Goal: Task Accomplishment & Management: Use online tool/utility

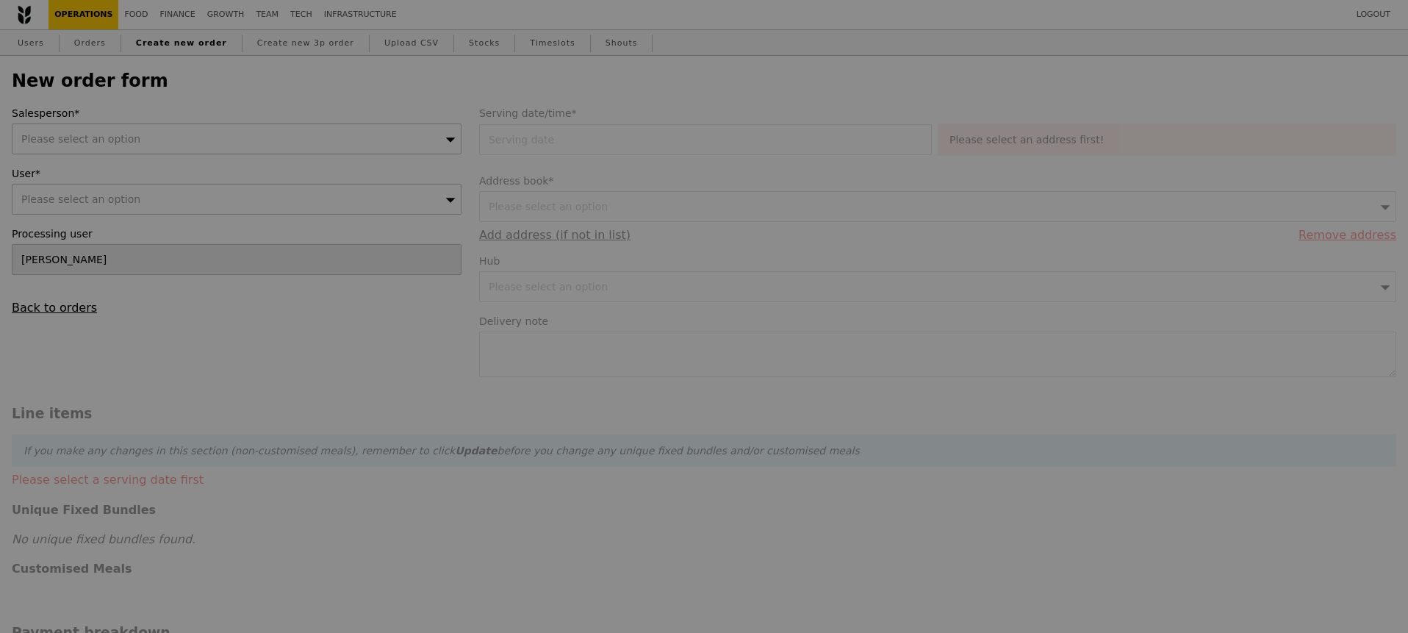
type input "Confirm"
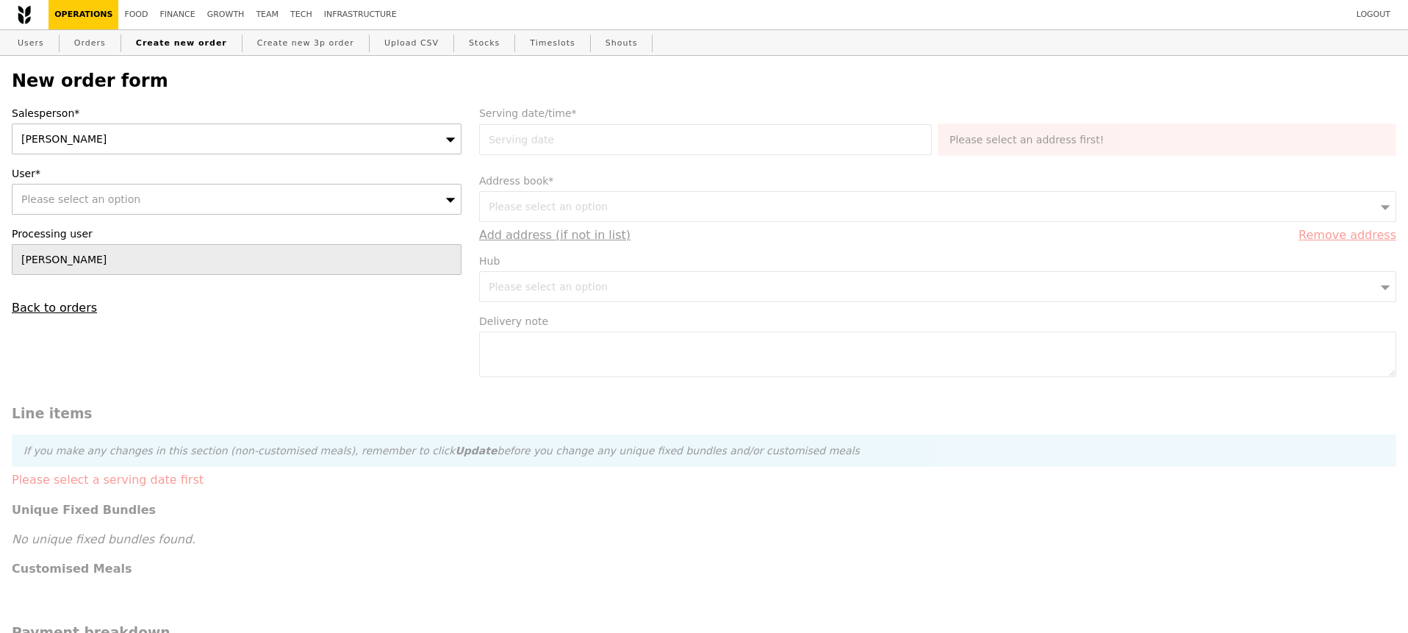
click at [311, 208] on div "Please select an option" at bounding box center [237, 199] width 450 height 31
type input "alka@podiumsociety.com"
type input "Confirm"
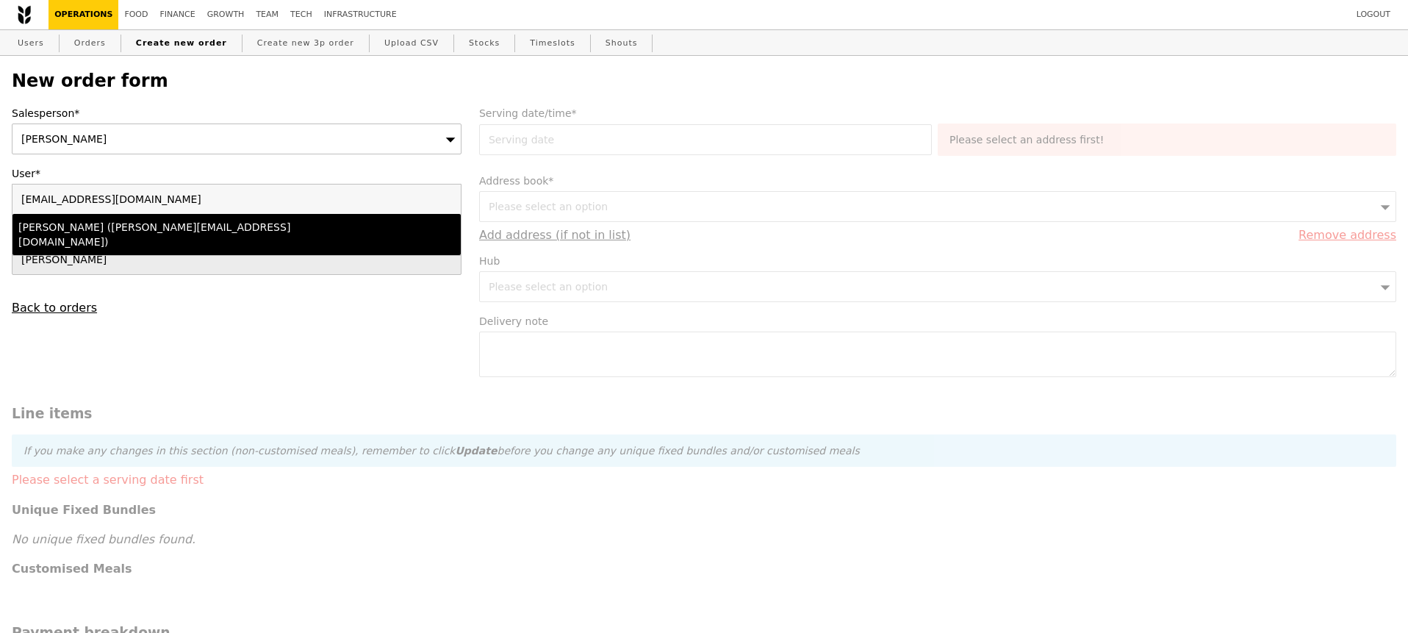
type input "alka@podiumsociety.com"
click at [279, 235] on li "Alka Gupta (alka@podiumsociety.com)" at bounding box center [236, 234] width 448 height 41
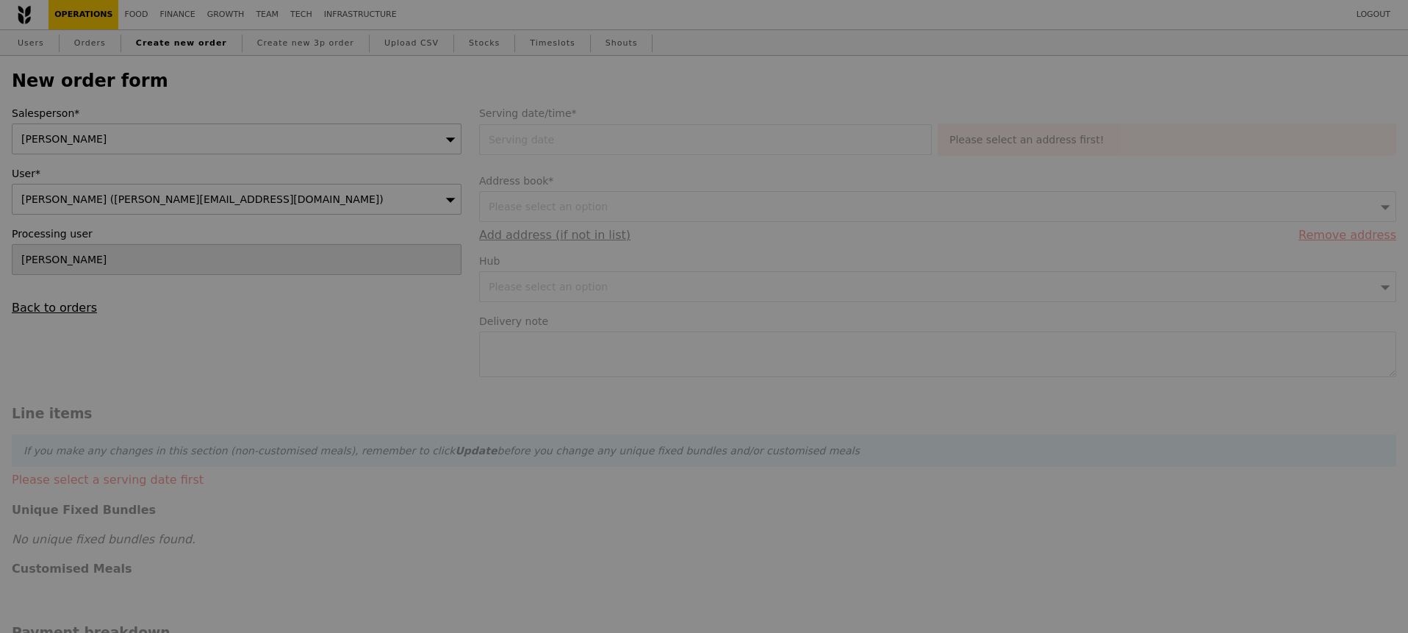
type input "Confirm"
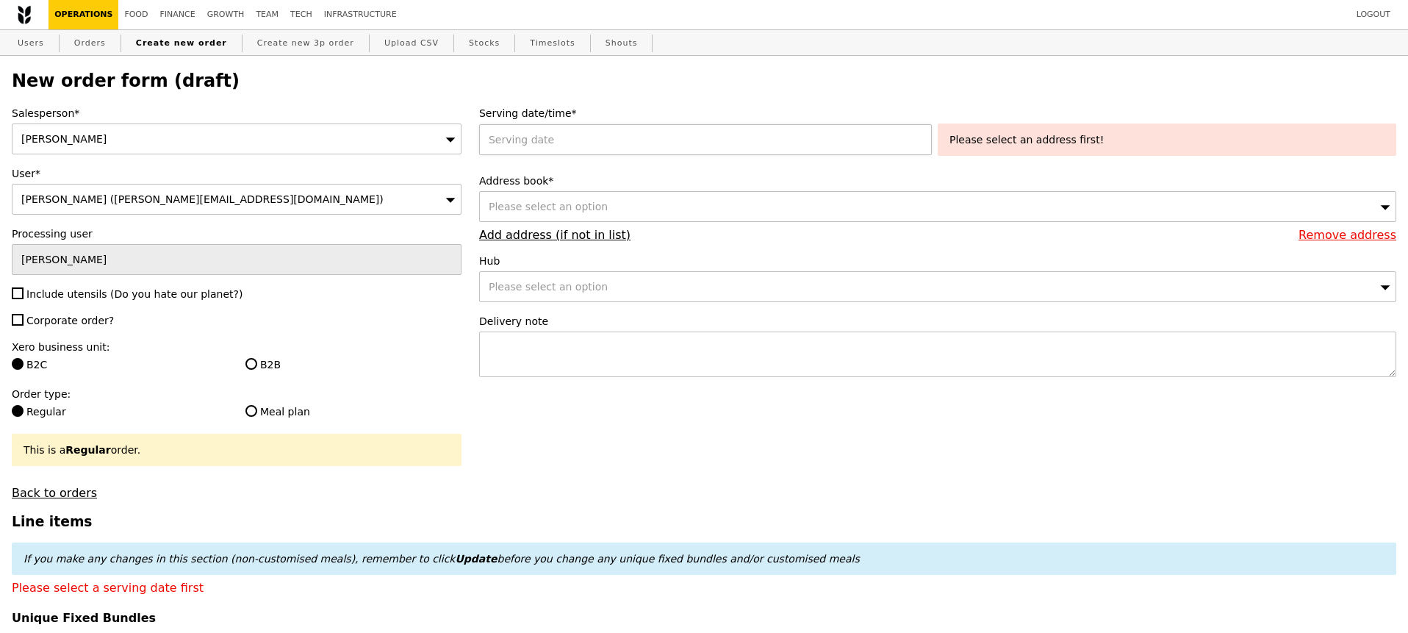
click at [518, 146] on div at bounding box center [708, 139] width 459 height 31
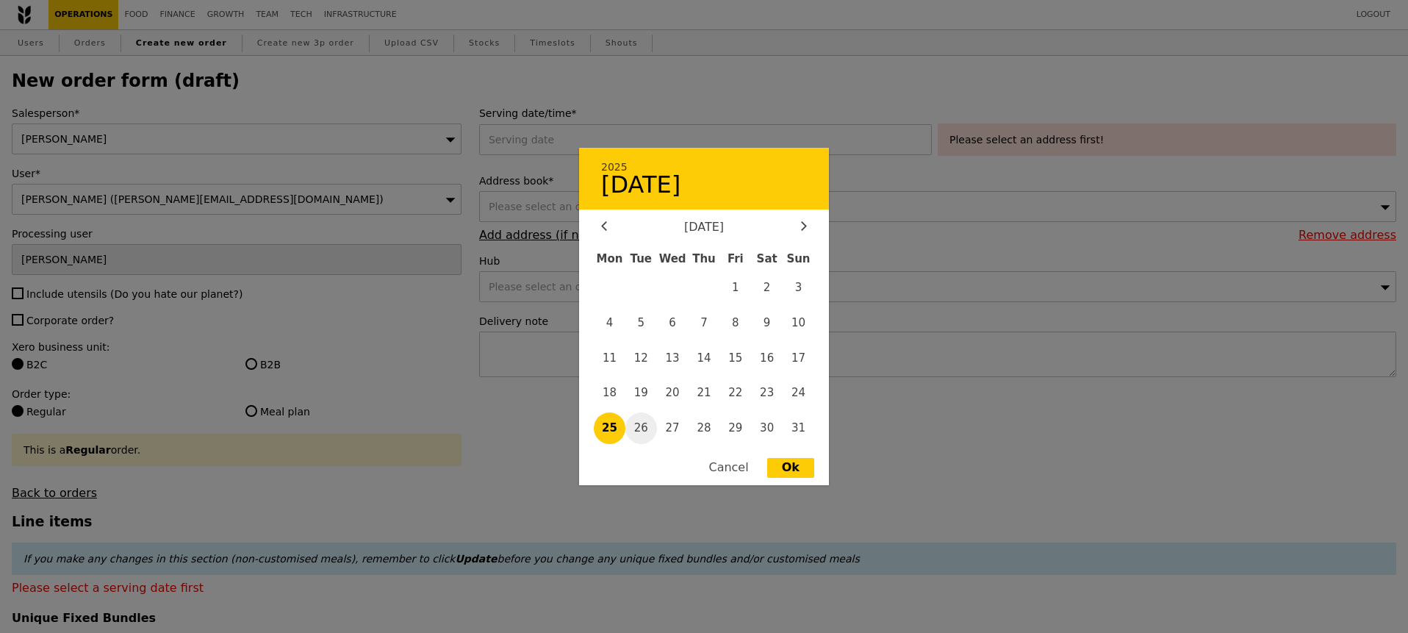
click at [642, 428] on span "26" at bounding box center [641, 428] width 32 height 32
type input "26 Aug 2025"
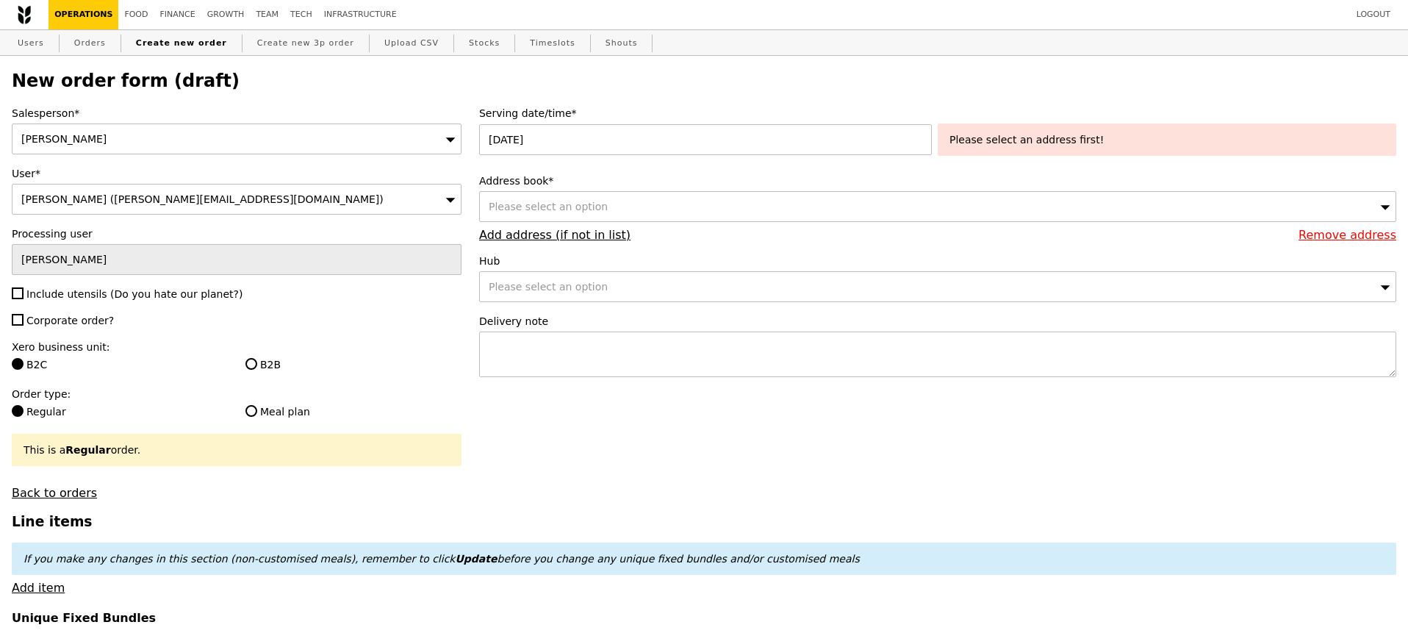
click at [965, 136] on div "Please select an address first!" at bounding box center [1167, 139] width 435 height 15
click at [739, 209] on div "Please select an option" at bounding box center [937, 206] width 917 height 31
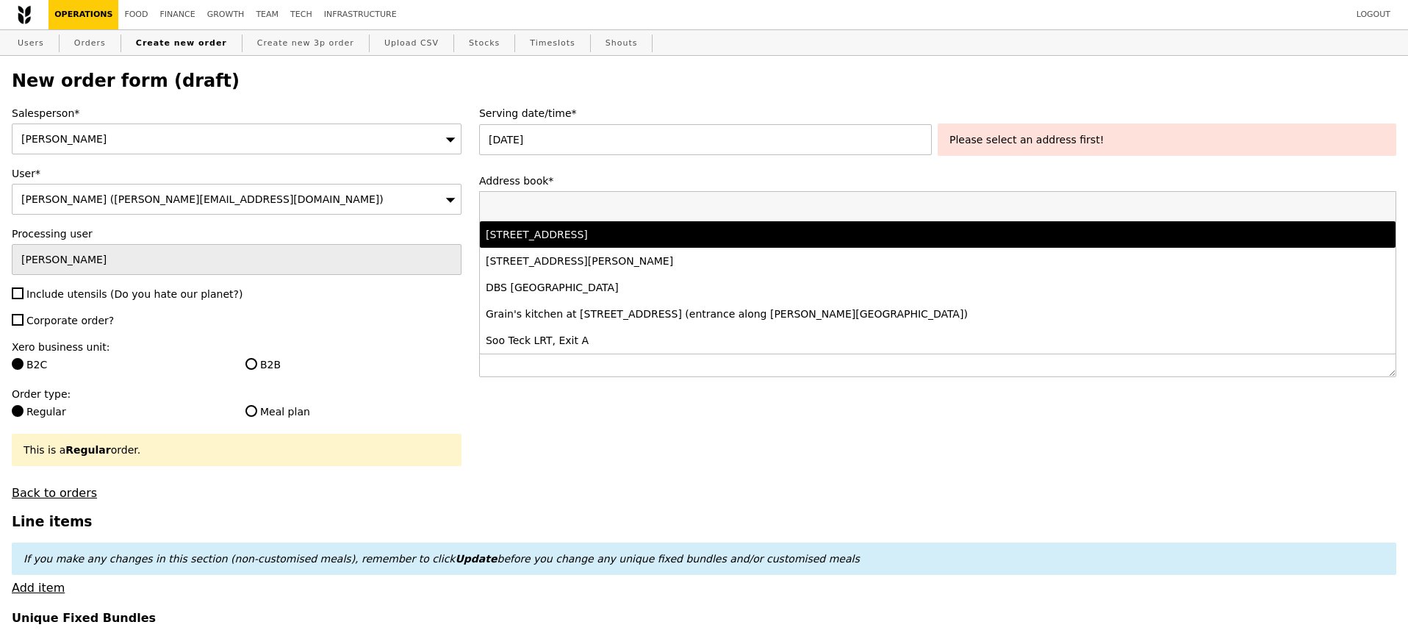
click at [681, 243] on li "11 Keng Cheow Street, #04-09, Singapore 059608" at bounding box center [938, 234] width 916 height 26
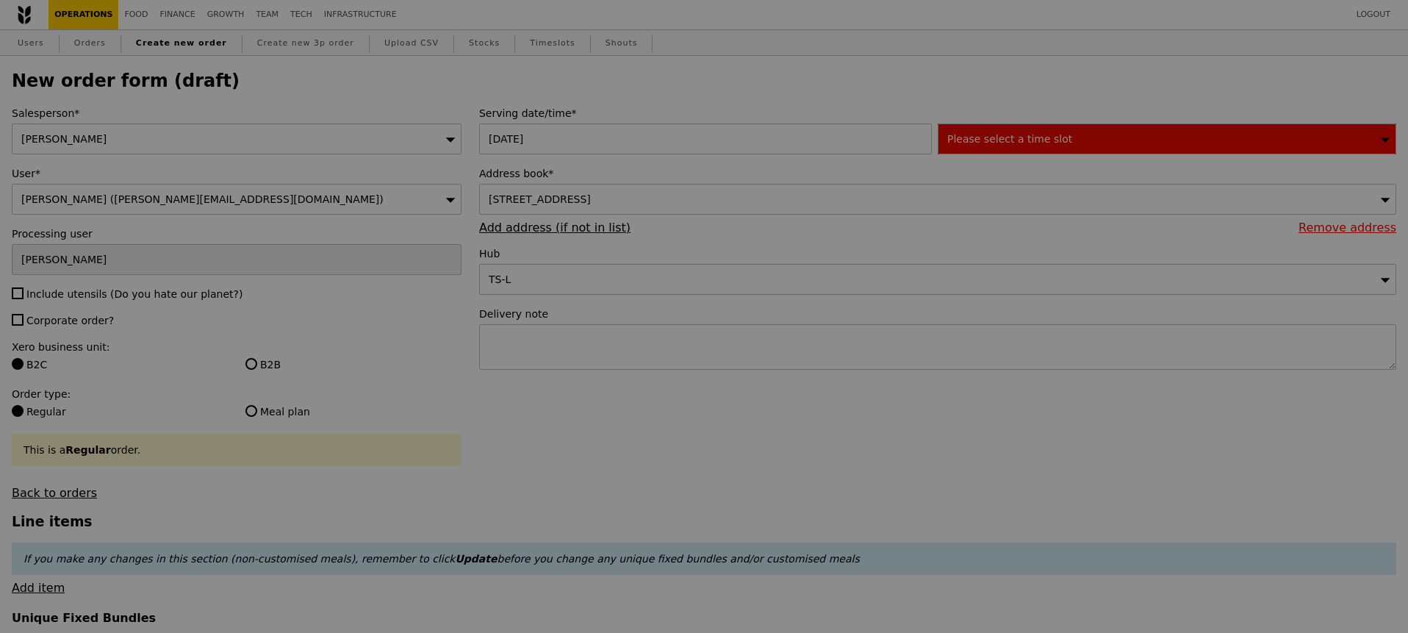
type input "Confirm"
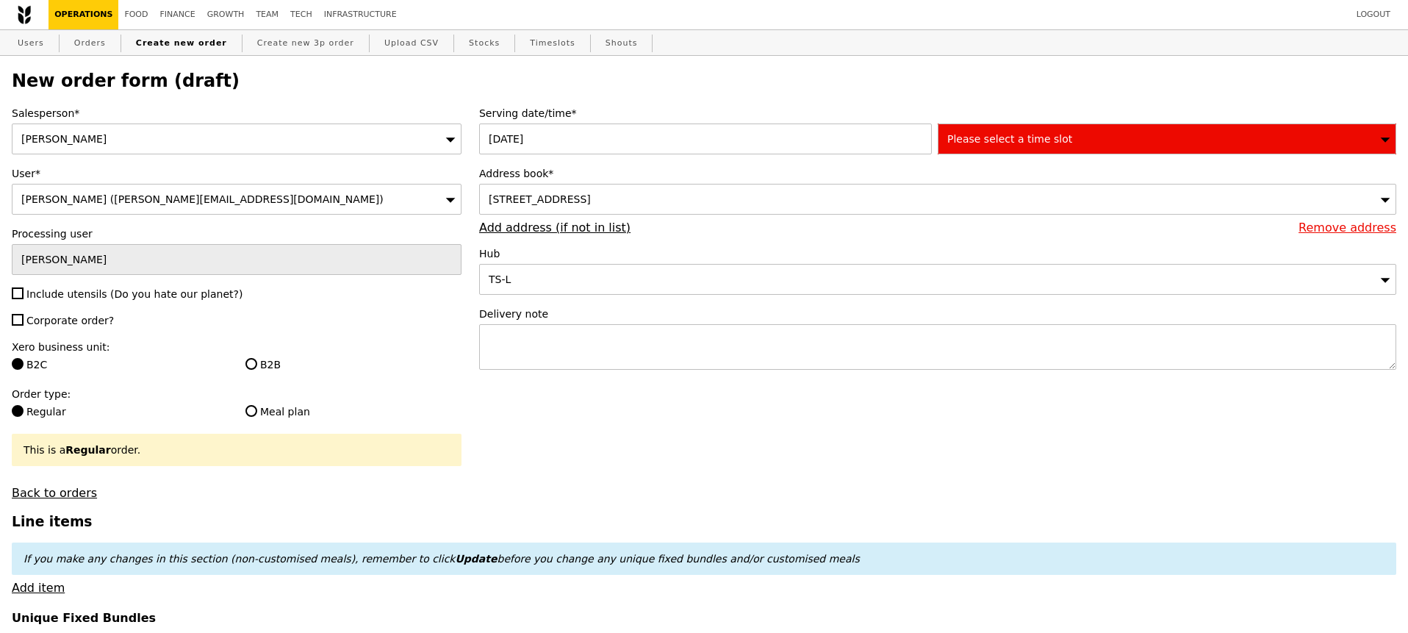
click at [974, 142] on span "Please select a time slot" at bounding box center [1009, 139] width 125 height 12
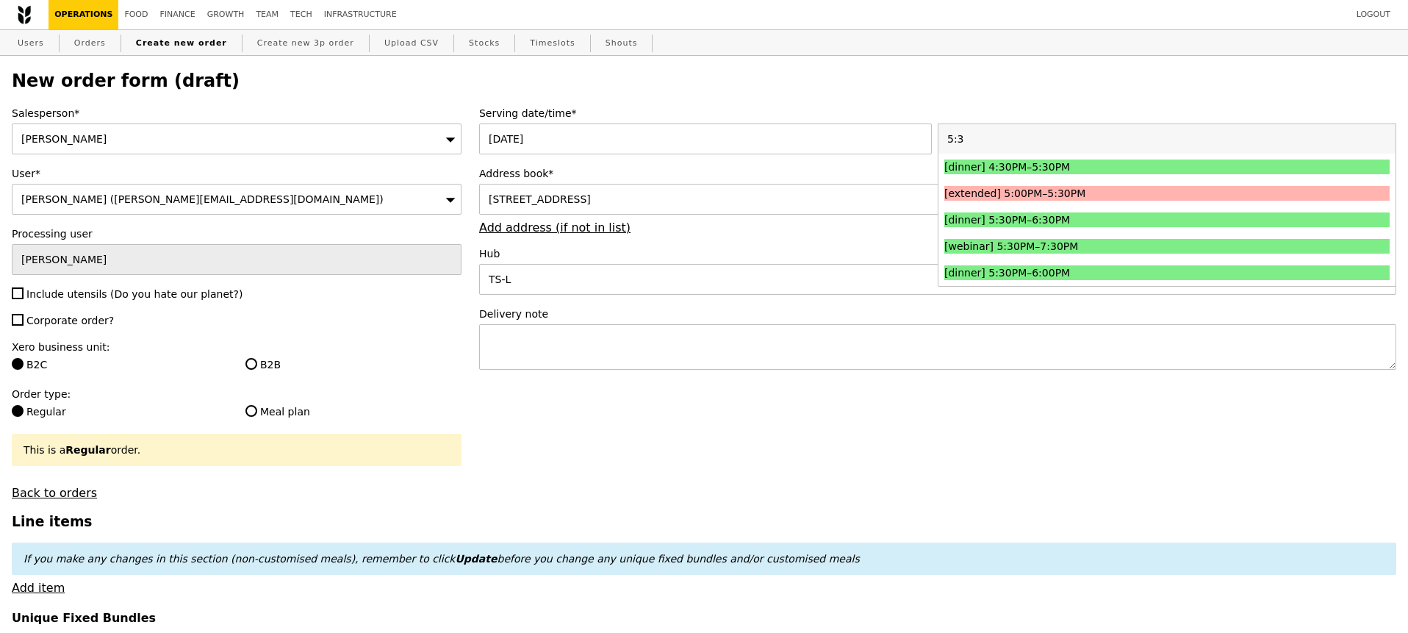
type input "5:30"
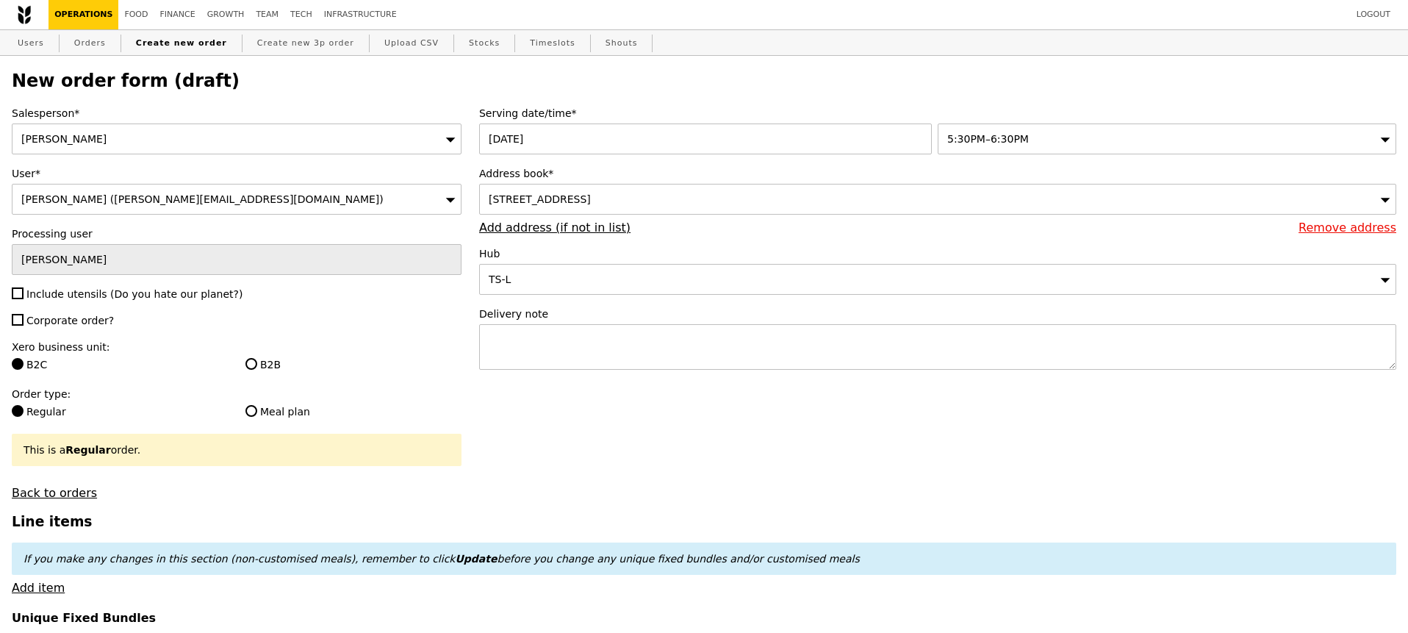
type input "Confirm"
click at [583, 361] on textarea at bounding box center [937, 347] width 917 height 46
paste textarea "Alka - 8565 2596"
type textarea "Alka - 8565 2596"
click at [76, 295] on span "Include utensils (Do you hate our planet?)" at bounding box center [134, 294] width 216 height 12
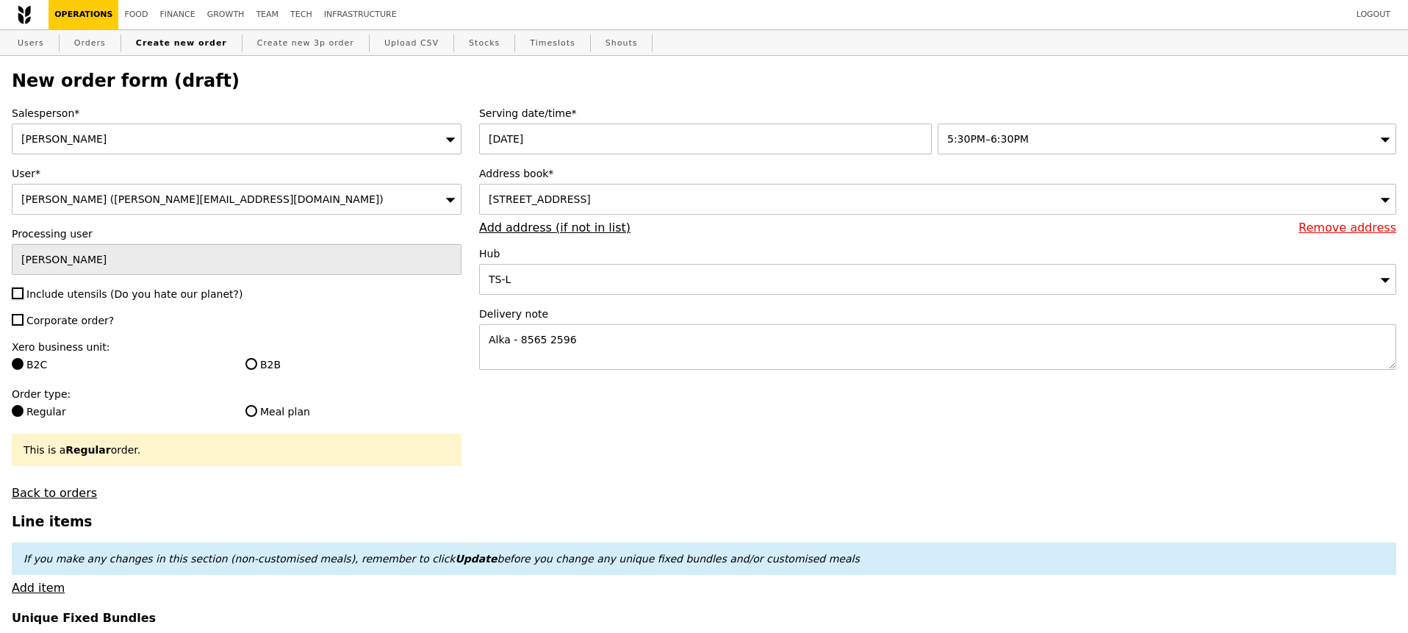
click at [24, 295] on input "Include utensils (Do you hate our planet?)" at bounding box center [18, 293] width 12 height 12
checkbox input "true"
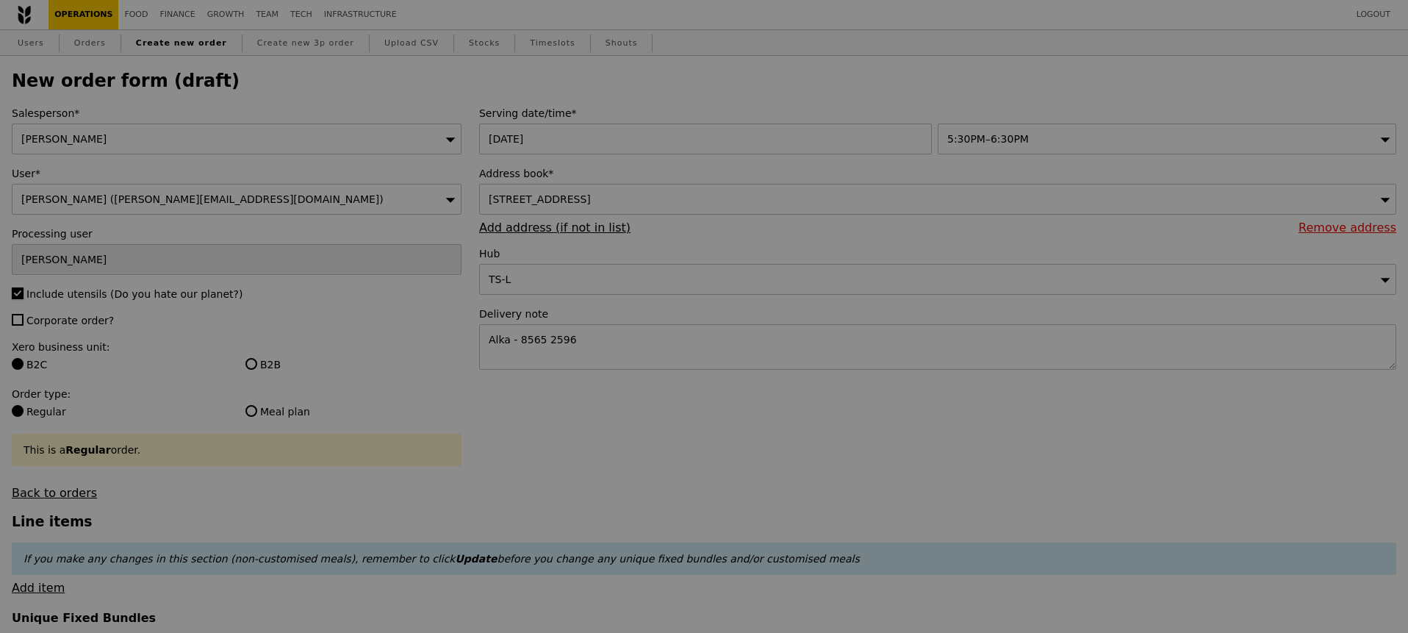
type input "Confirm"
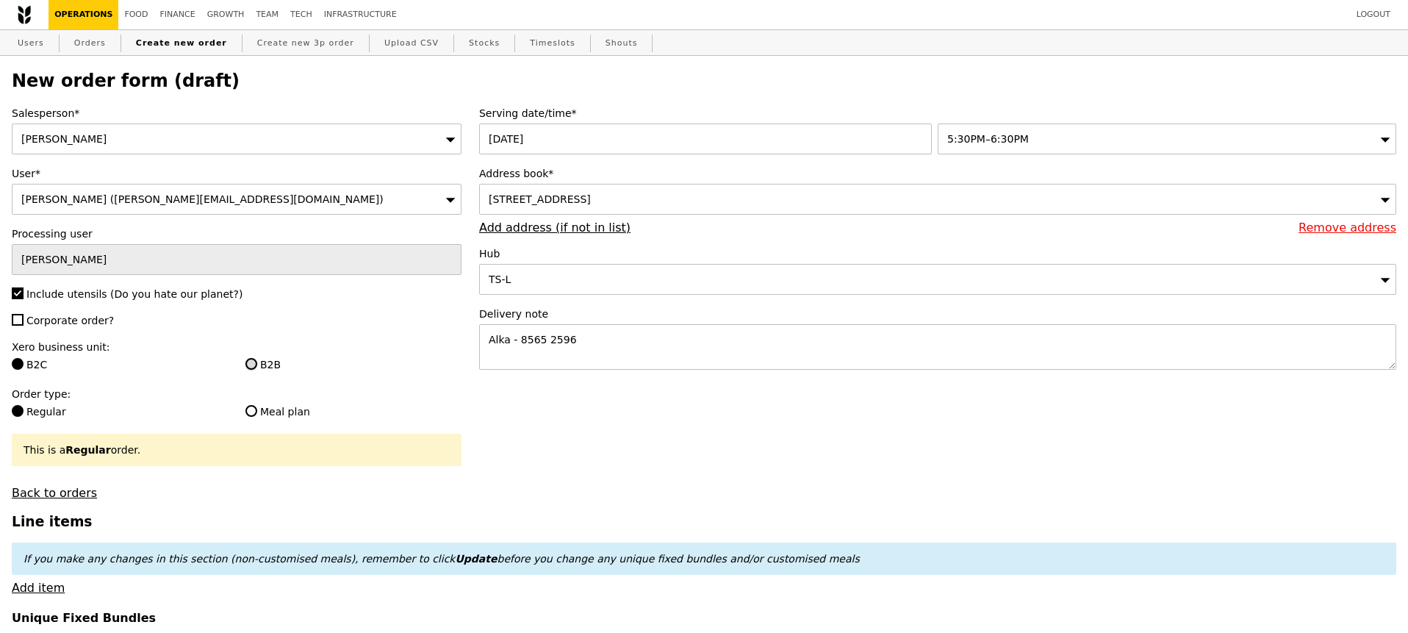
click at [252, 365] on input "B2B" at bounding box center [251, 364] width 12 height 12
radio input "true"
type input "Loading..."
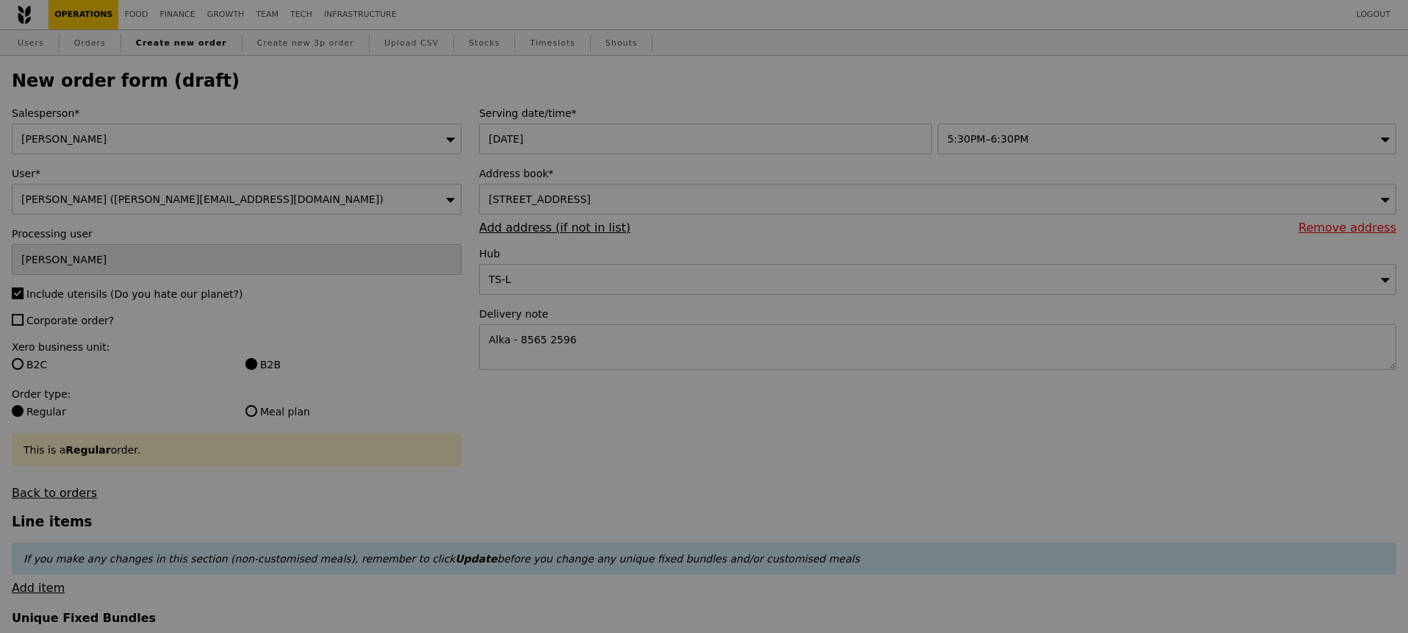
type input "1.79"
type input "1.95"
type input "10.32"
type input "11.25"
type input "13.20"
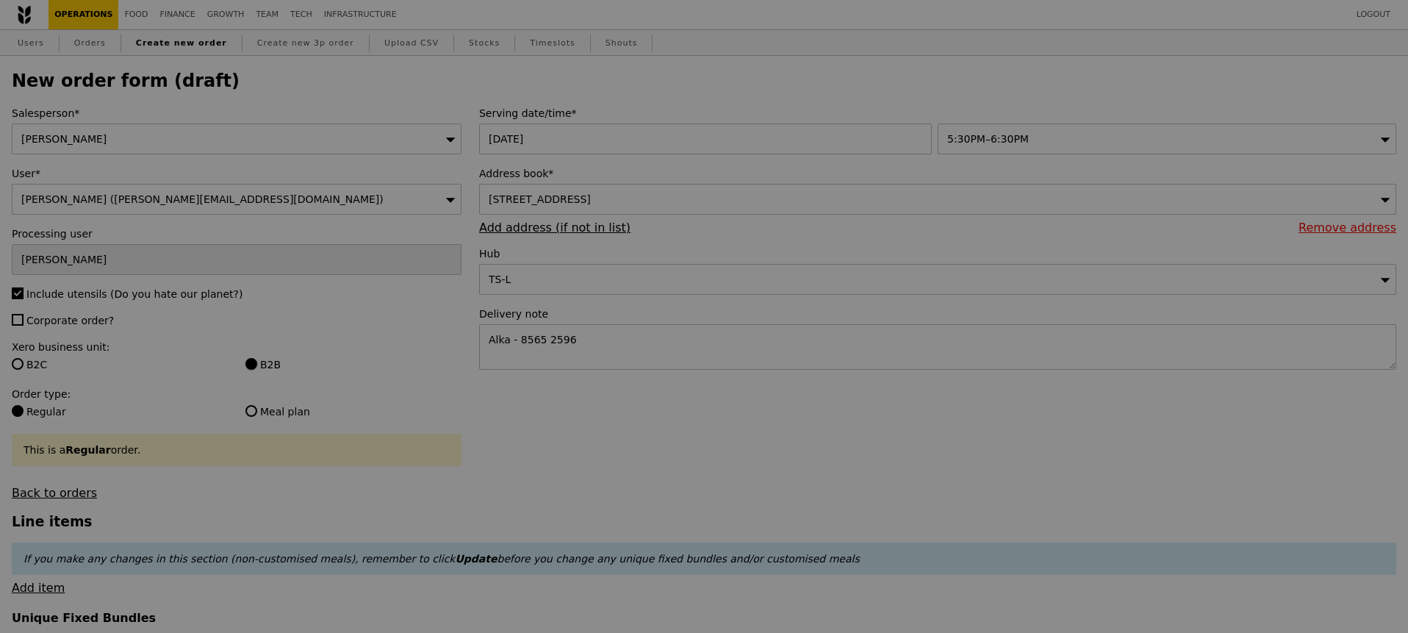
type input "Confirm"
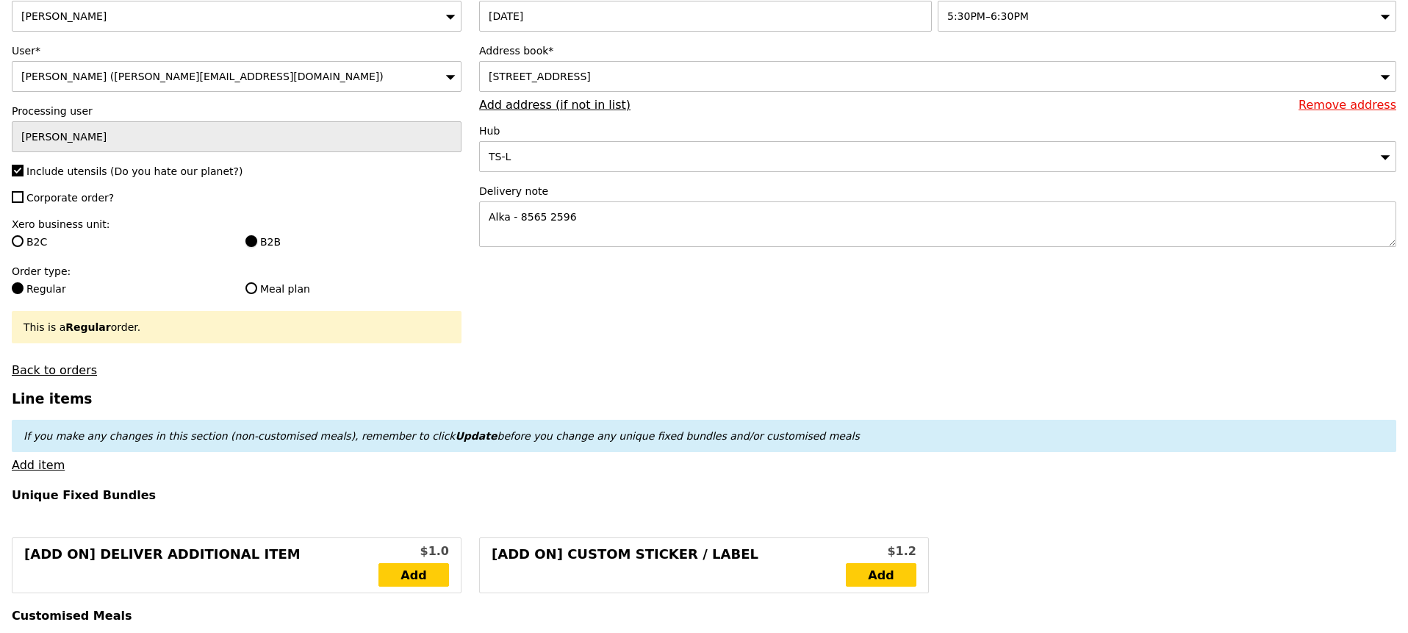
scroll to position [126, 0]
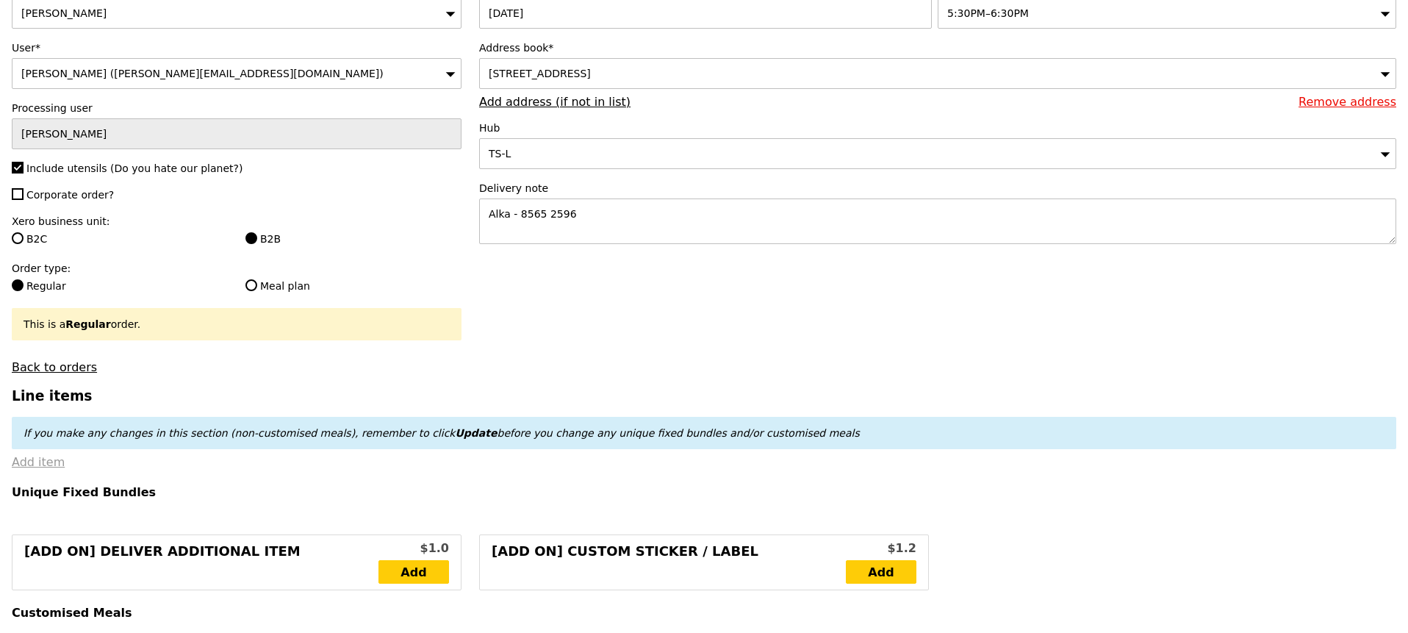
click at [43, 457] on link "Add item" at bounding box center [38, 462] width 53 height 14
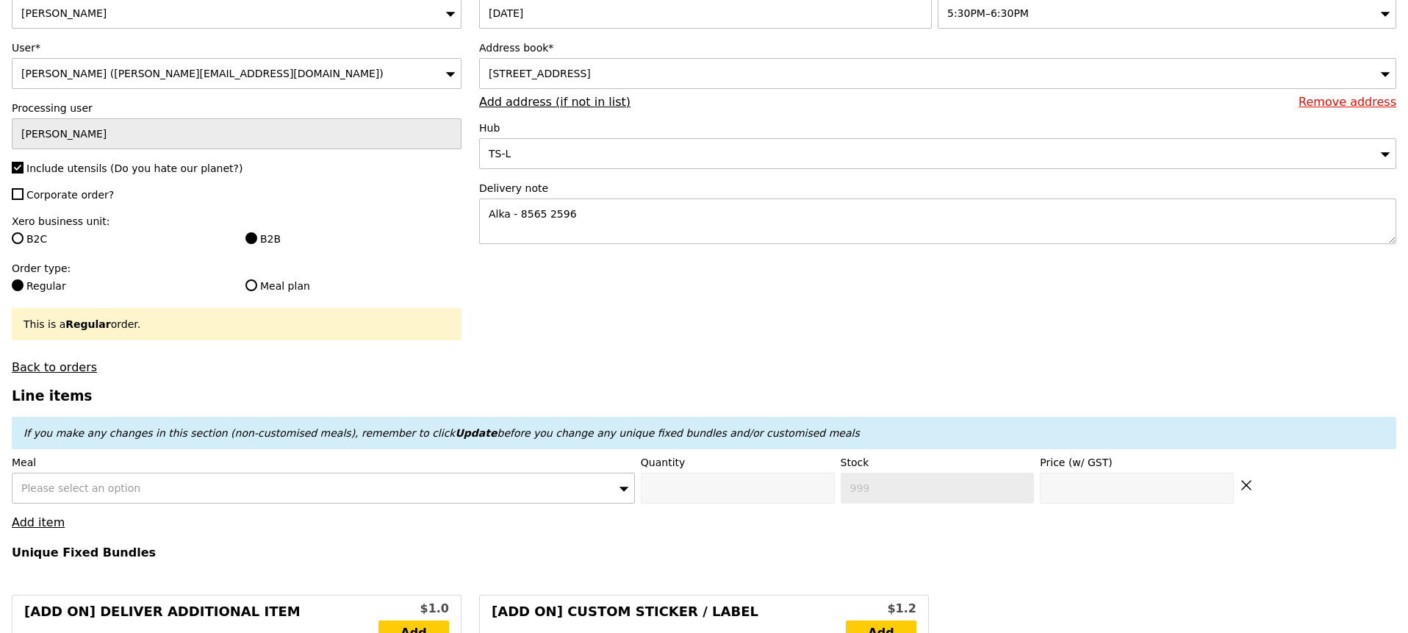
click at [128, 469] on label "Meal" at bounding box center [323, 462] width 623 height 15
click at [123, 483] on span "Please select an option" at bounding box center [80, 488] width 119 height 12
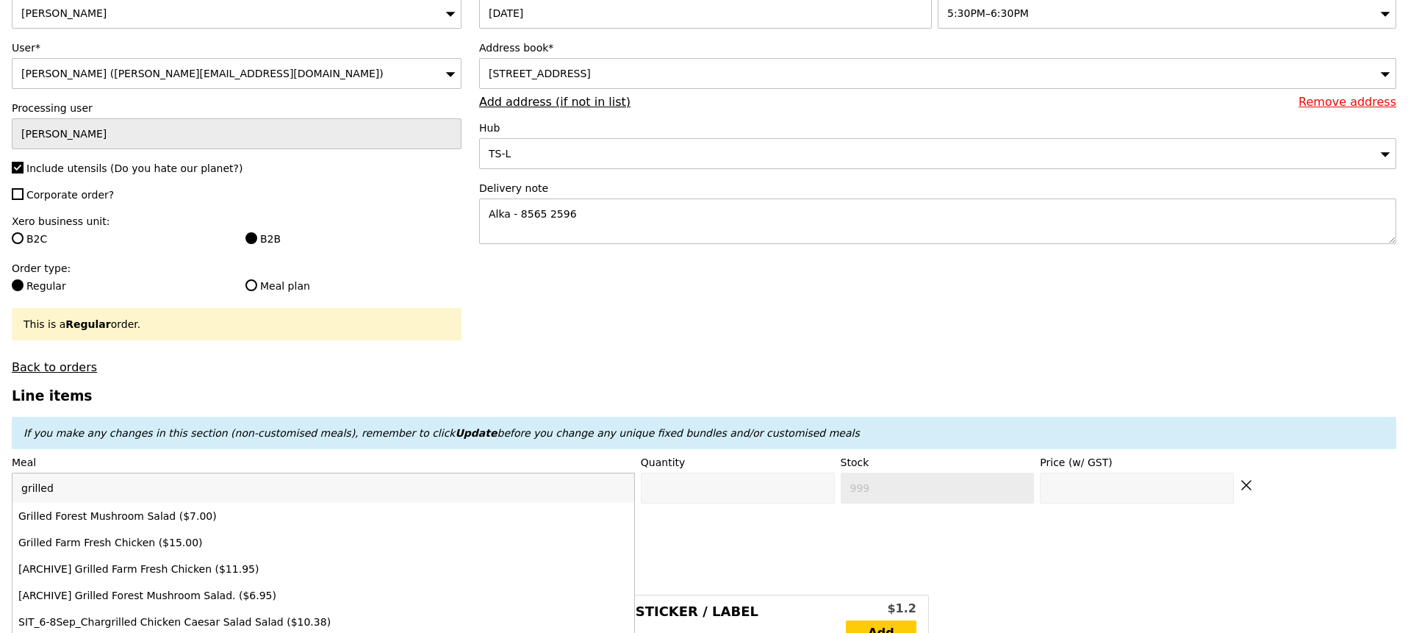
type input "grilled"
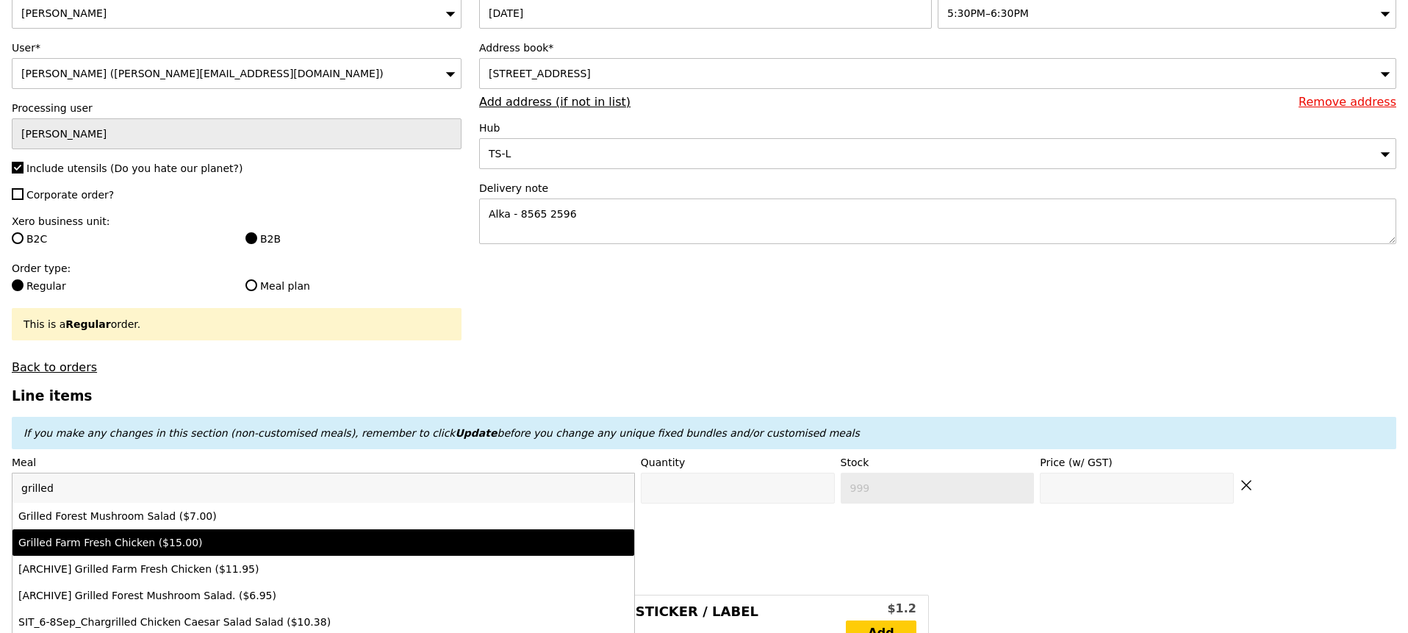
type input "Confirm anyway"
type input "0"
type input "445"
type input "15.0"
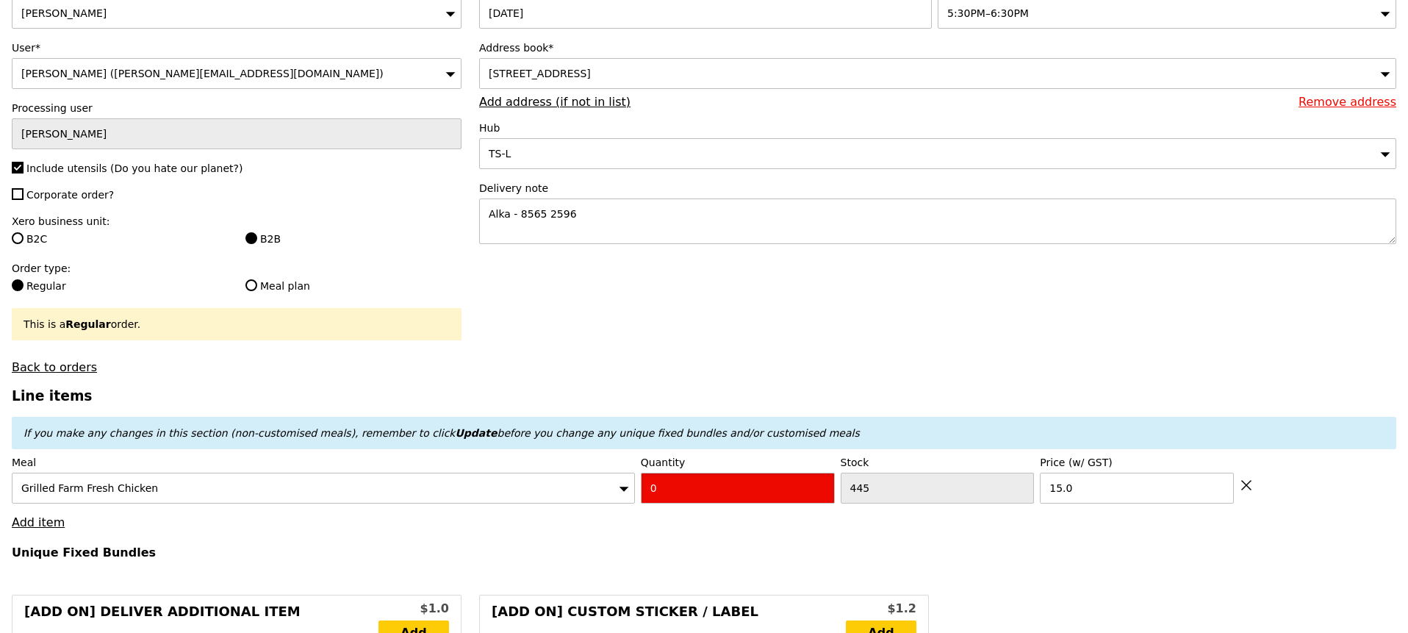
click at [662, 480] on input "0" at bounding box center [738, 488] width 194 height 31
type input "Confirm"
type input "2"
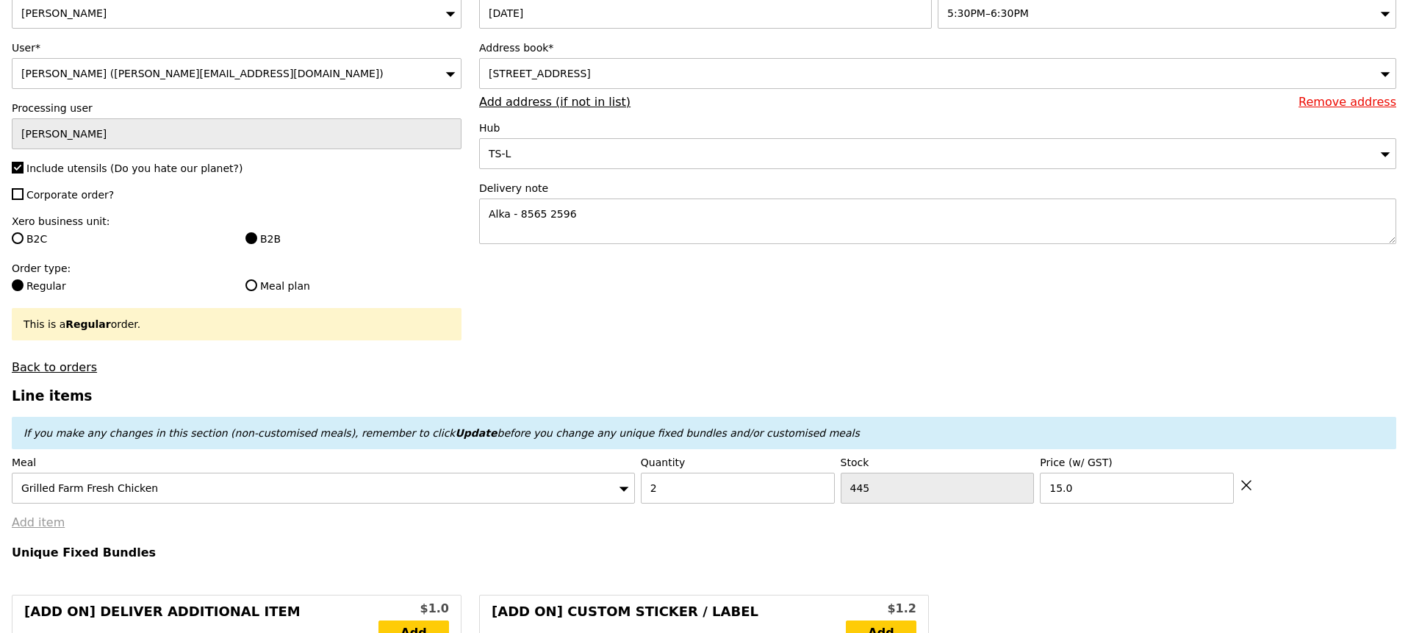
click at [48, 520] on link "Add item" at bounding box center [38, 522] width 53 height 14
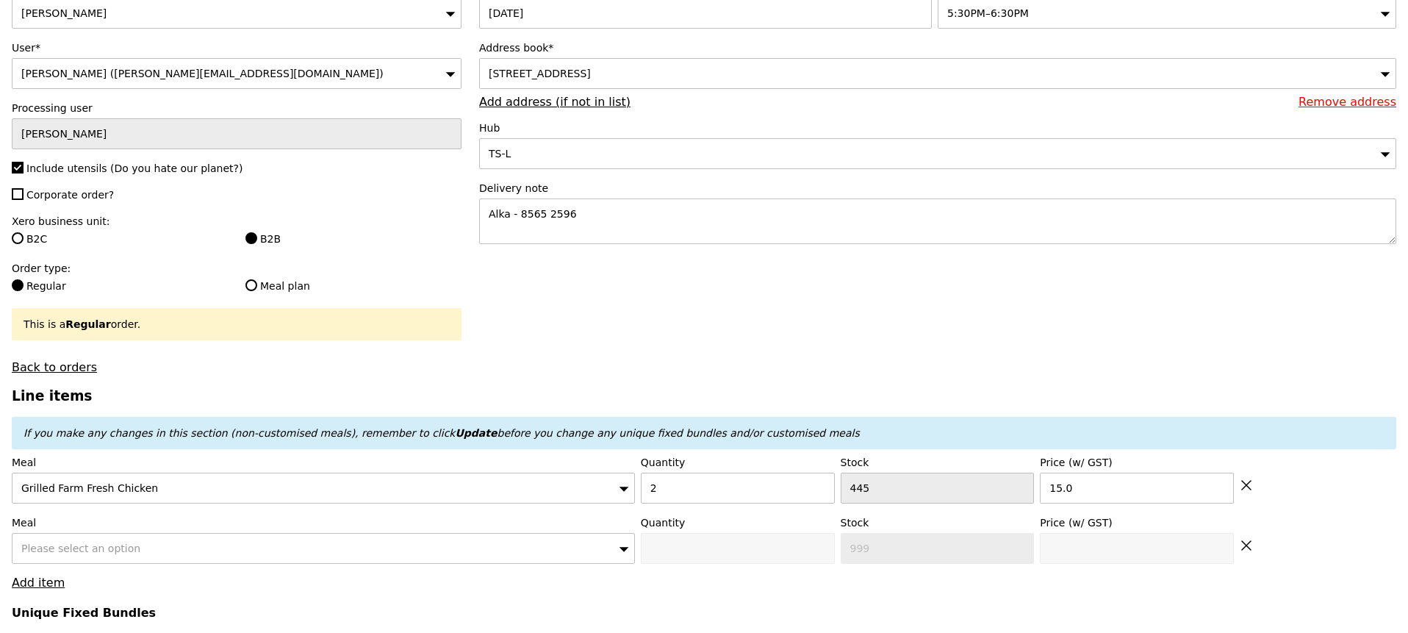
type input "Loading..."
type input "30.00"
type input "7.57"
type input "8.25"
type input "40.20"
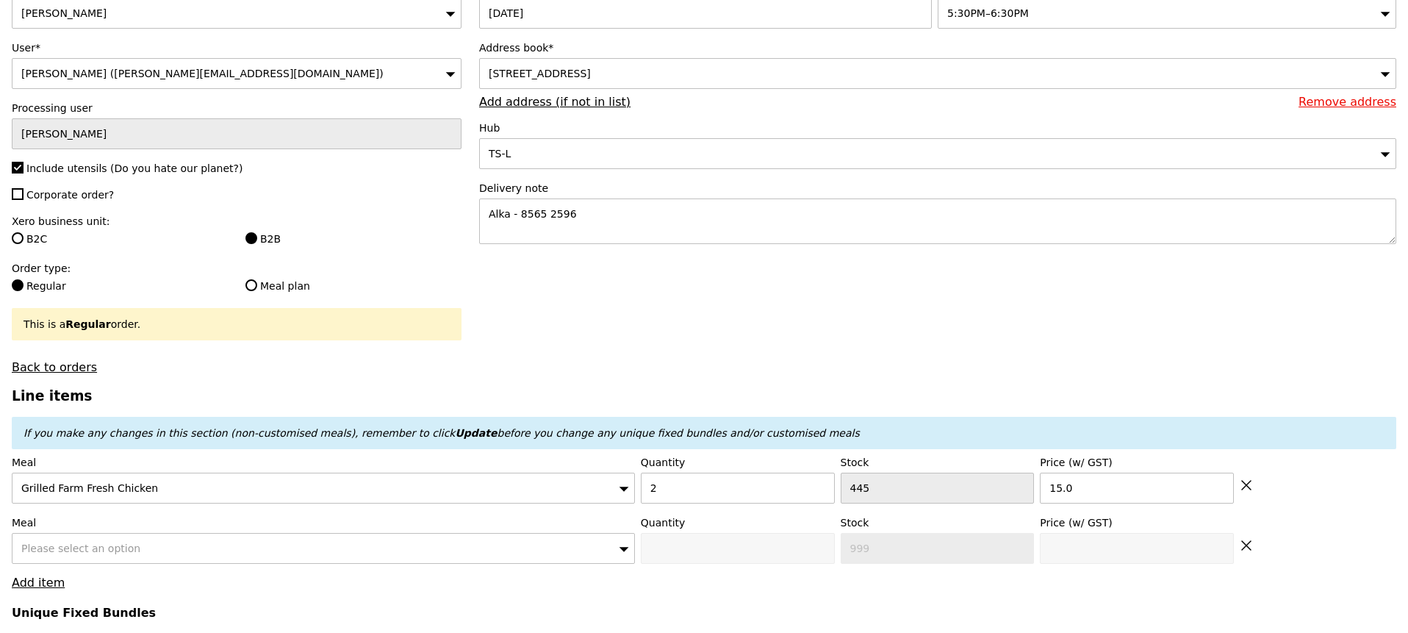
click at [223, 545] on div "Please select an option" at bounding box center [323, 548] width 623 height 31
type input "Confirm"
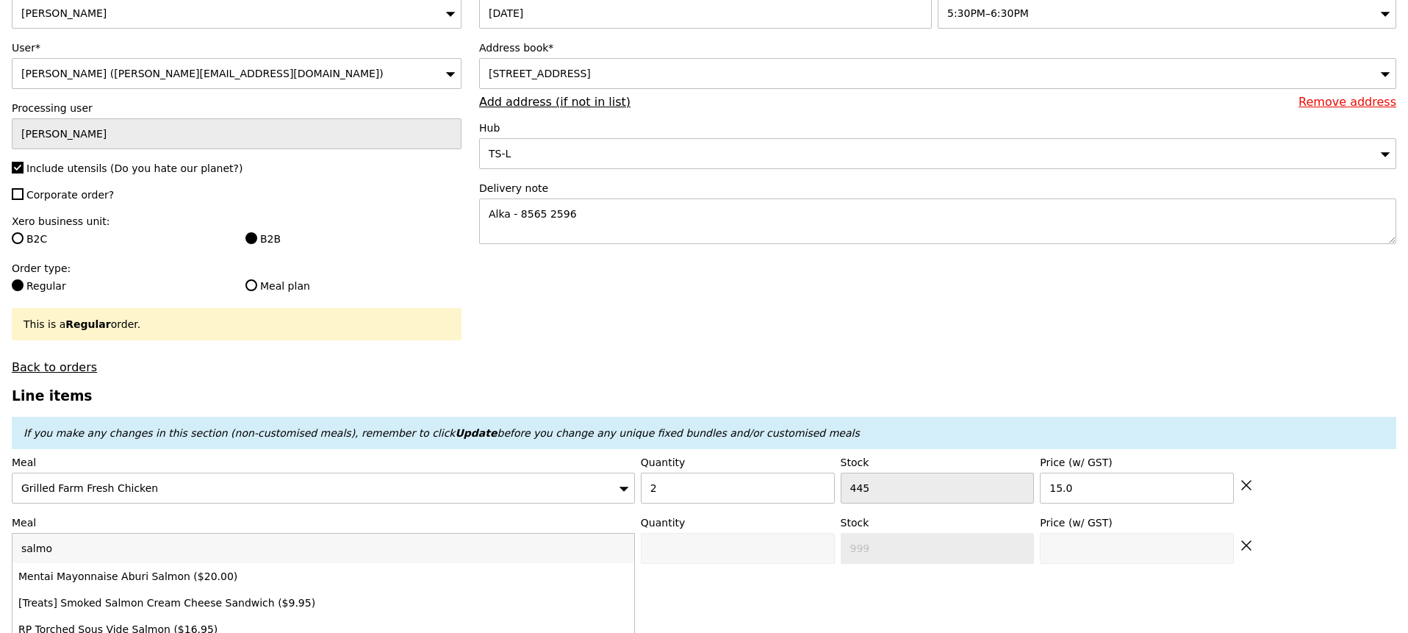
type input "salmon"
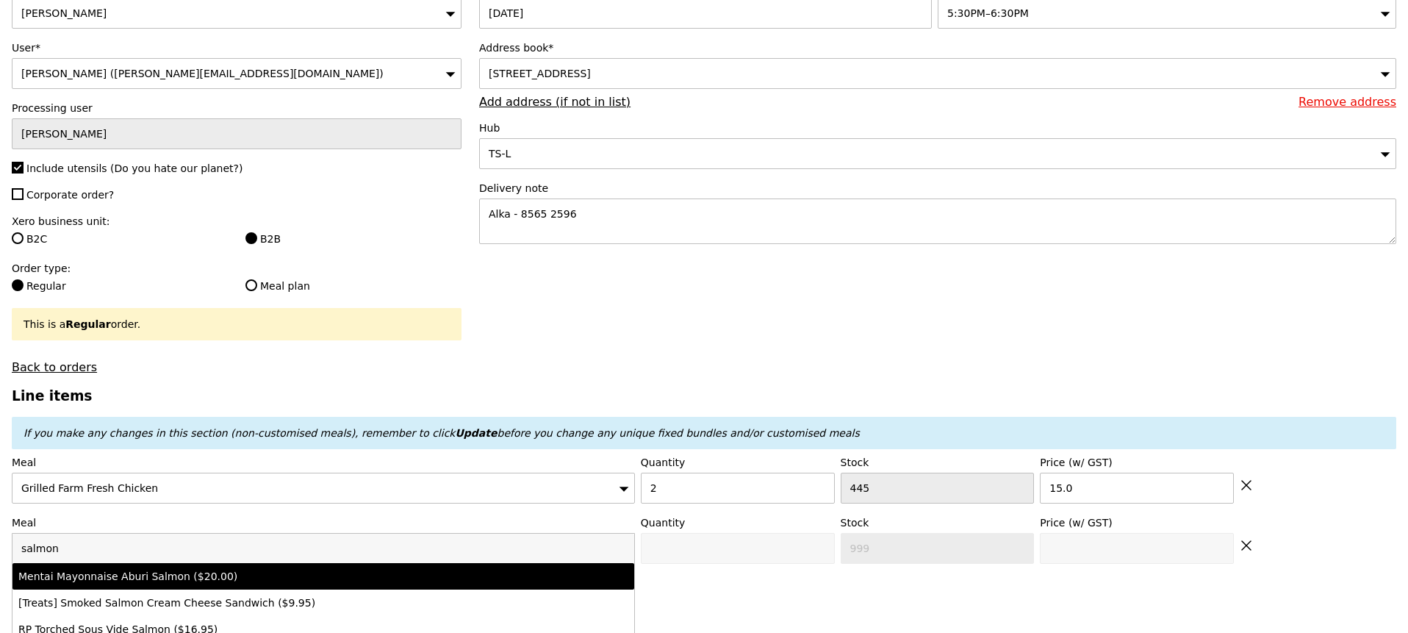
type input "Confirm anyway"
type input "0"
type input "467"
type input "20.0"
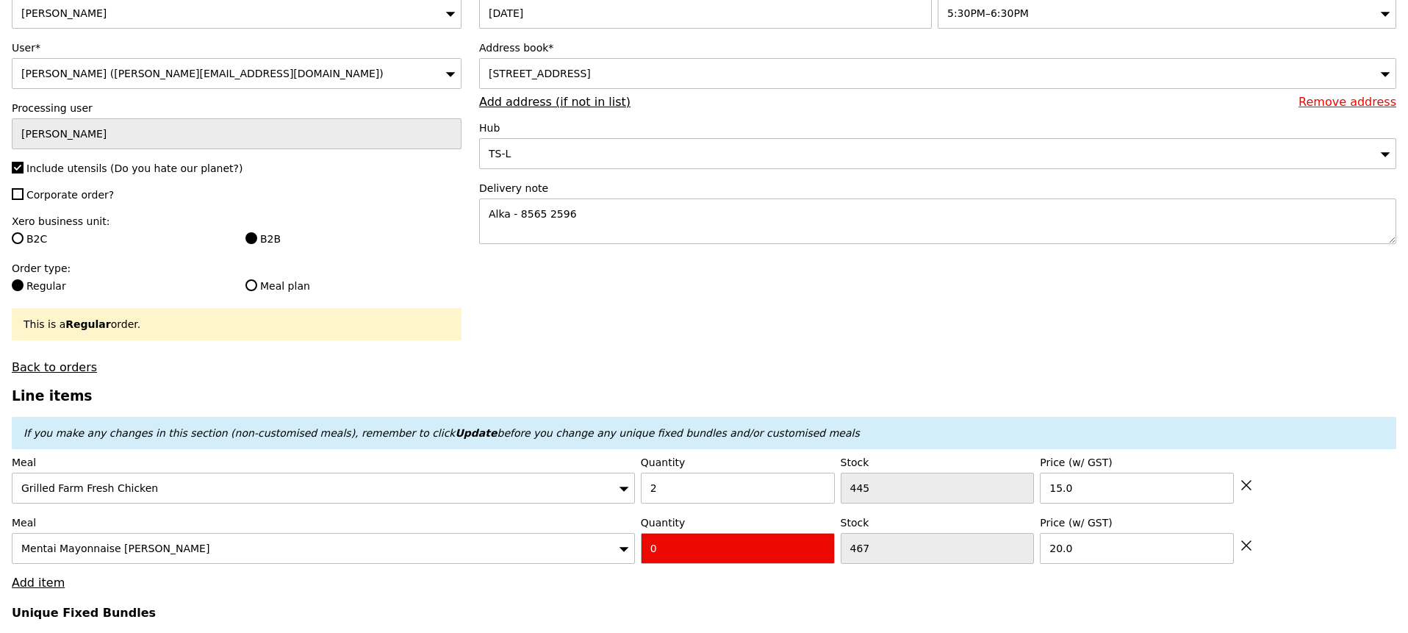
drag, startPoint x: 670, startPoint y: 543, endPoint x: 642, endPoint y: 542, distance: 27.2
click at [642, 543] on input "0" at bounding box center [738, 548] width 194 height 31
type input "Confirm"
type input "3"
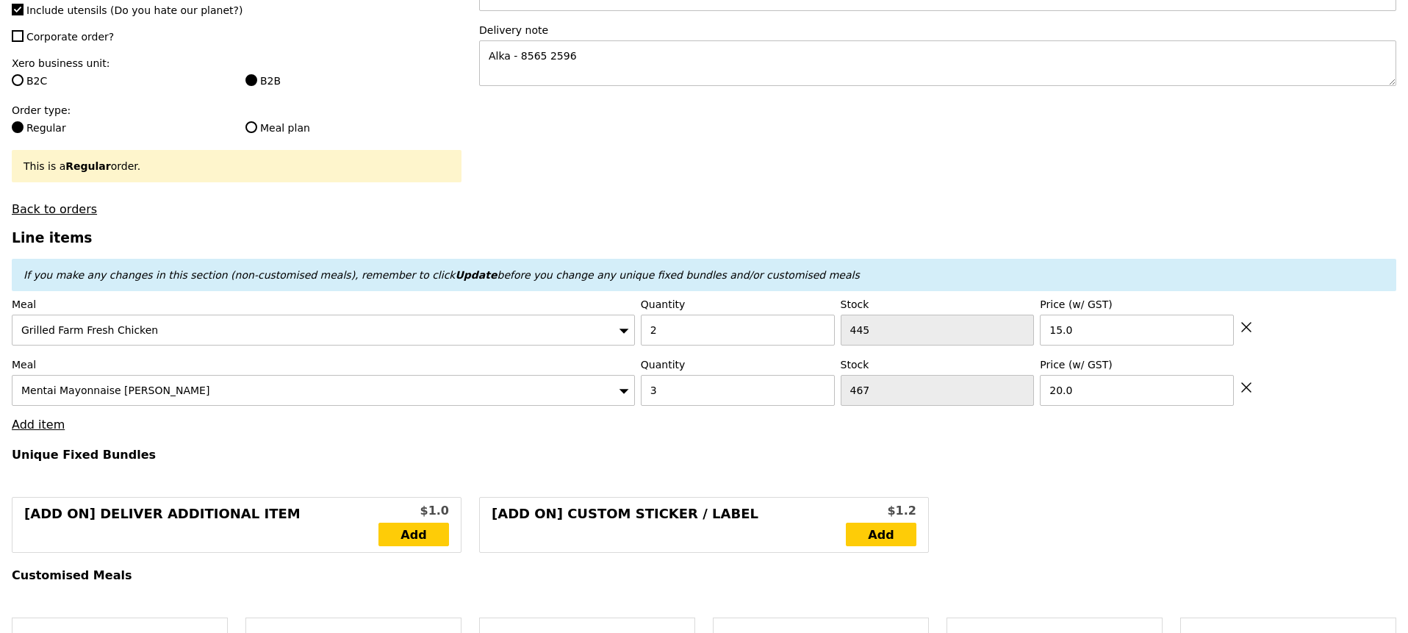
scroll to position [309, 0]
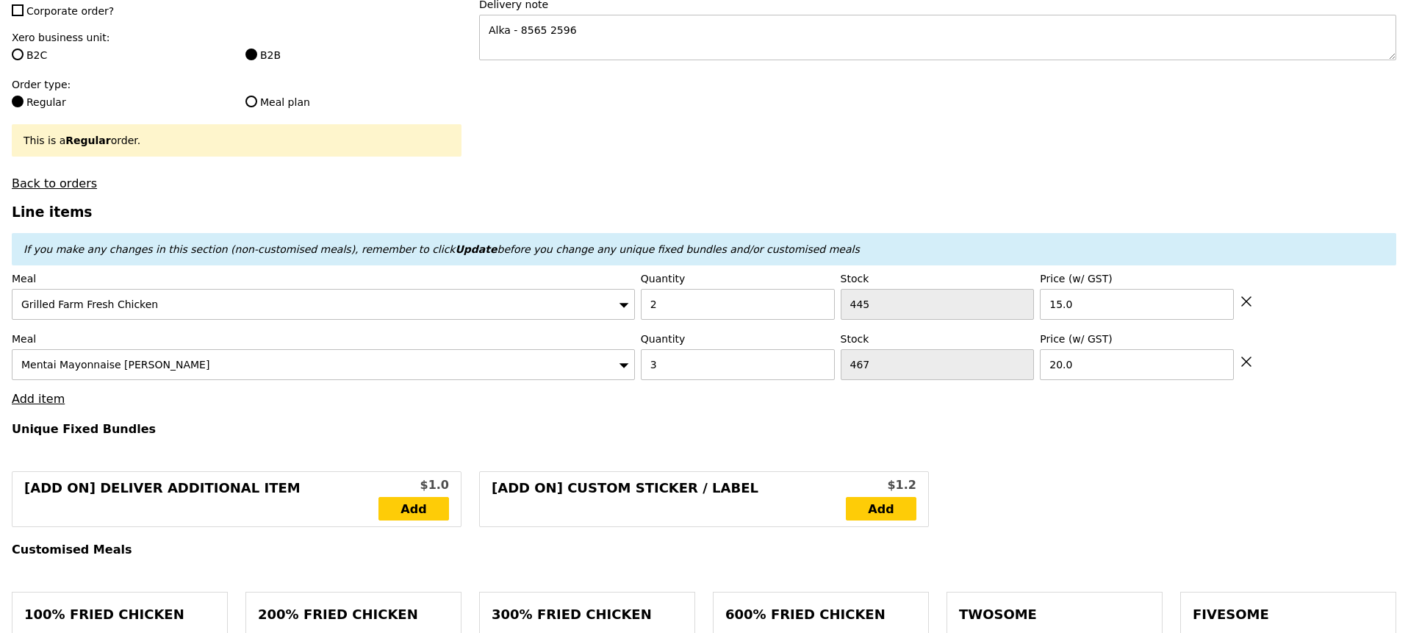
type input "Loading..."
type input "90.00"
type input "3.62"
type input "3.95"
type input "95.90"
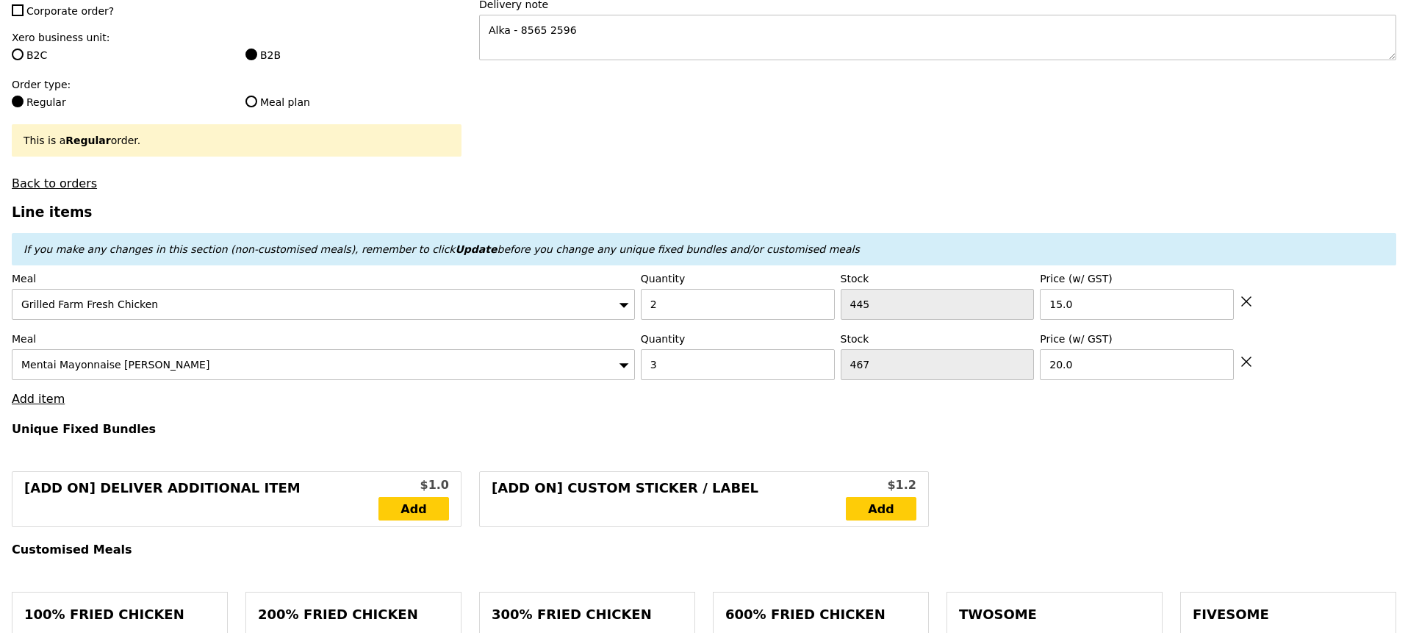
type input "Confirm"
click at [50, 403] on link "Add item" at bounding box center [38, 399] width 53 height 14
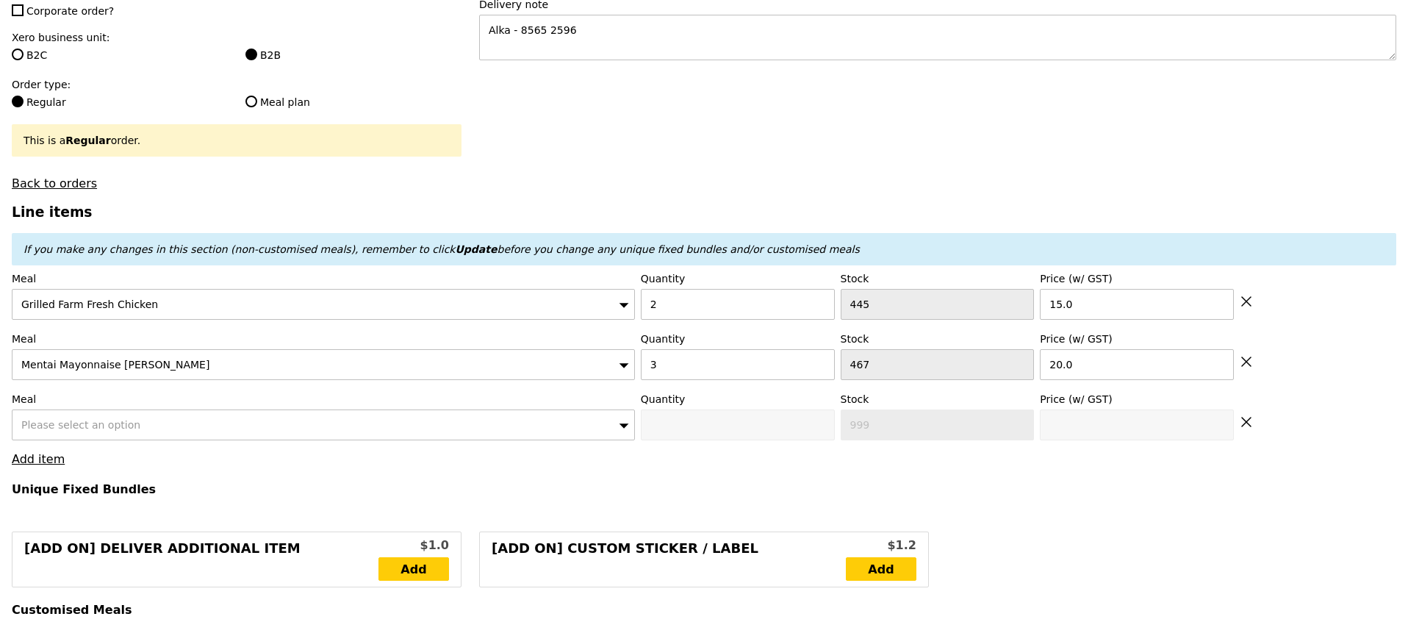
click at [76, 426] on span "Please select an option" at bounding box center [80, 425] width 119 height 12
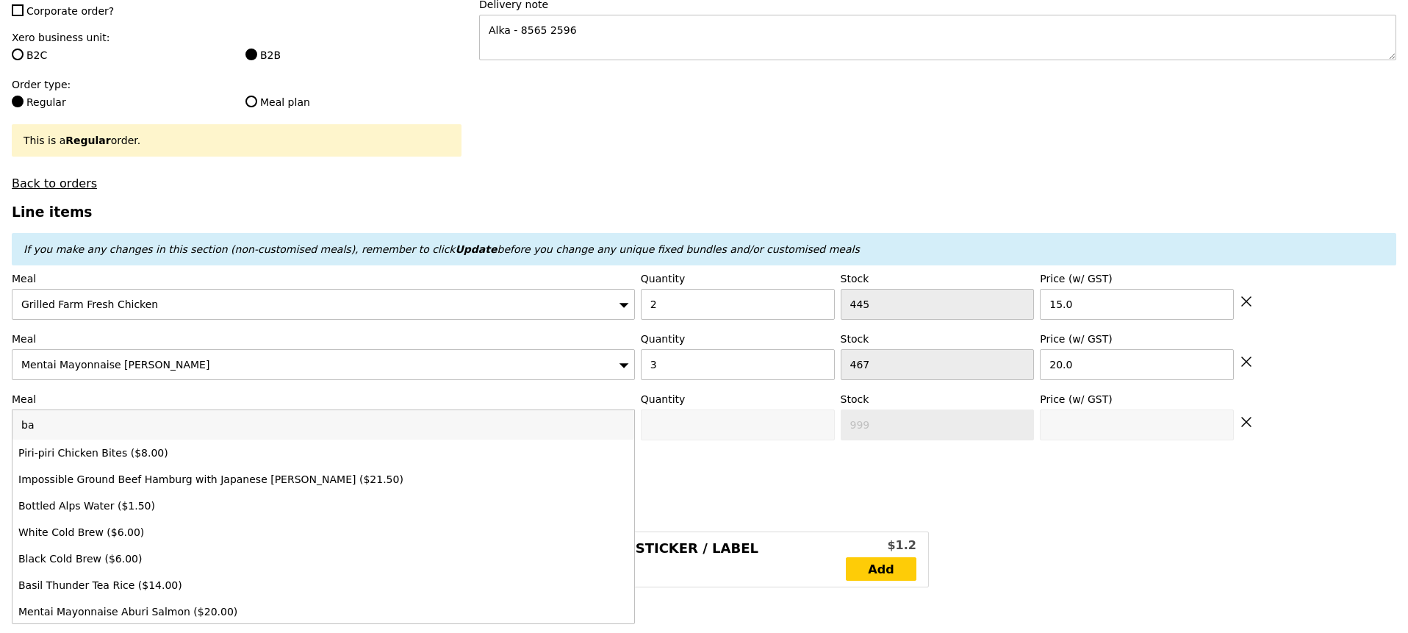
type input "bas"
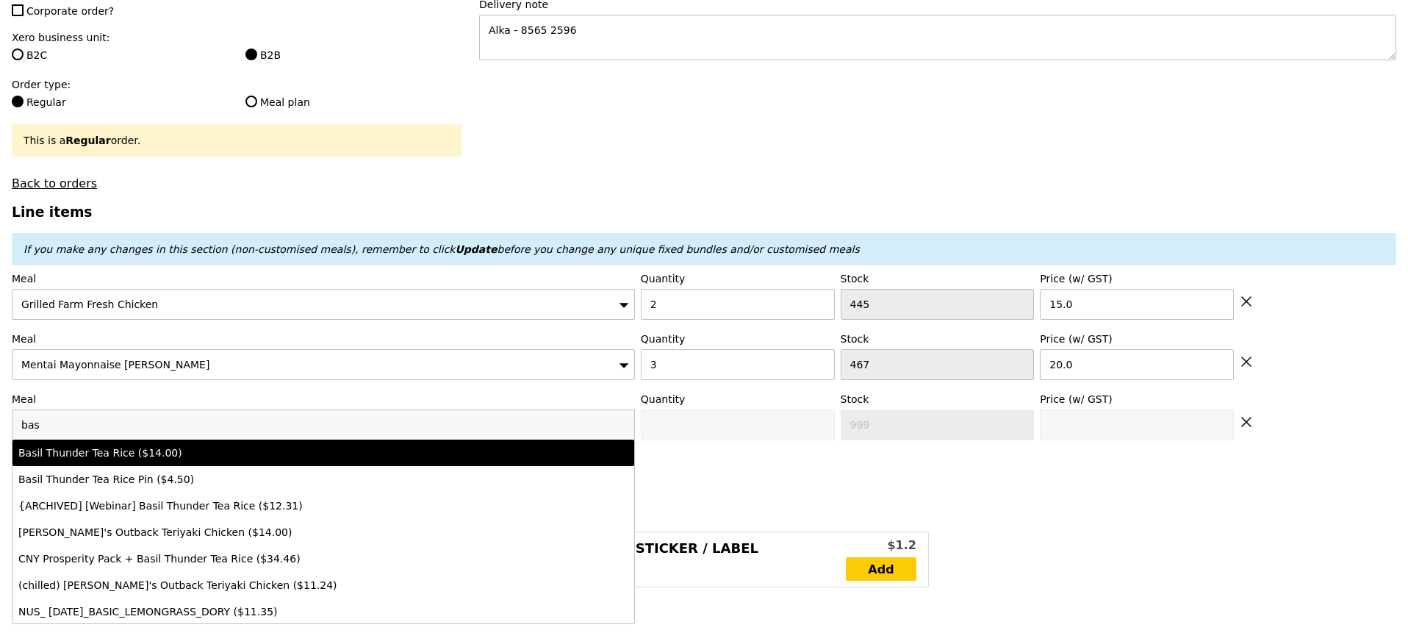
type input "Confirm anyway"
type input "0"
type input "488"
type input "14.0"
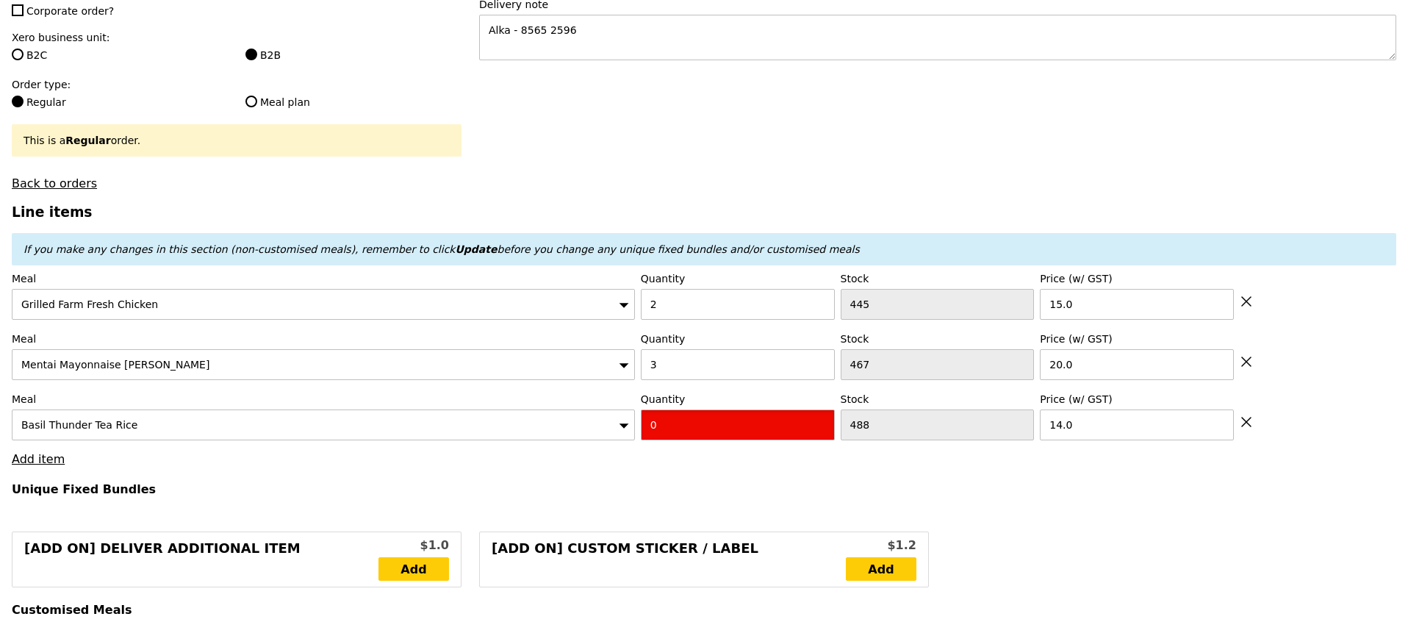
drag, startPoint x: 662, startPoint y: 420, endPoint x: 652, endPoint y: 421, distance: 10.3
click at [653, 421] on input "0" at bounding box center [738, 424] width 194 height 31
type input "Confirm"
type input "1"
click at [489, 486] on h4 "Unique Fixed Bundles" at bounding box center [704, 489] width 1385 height 14
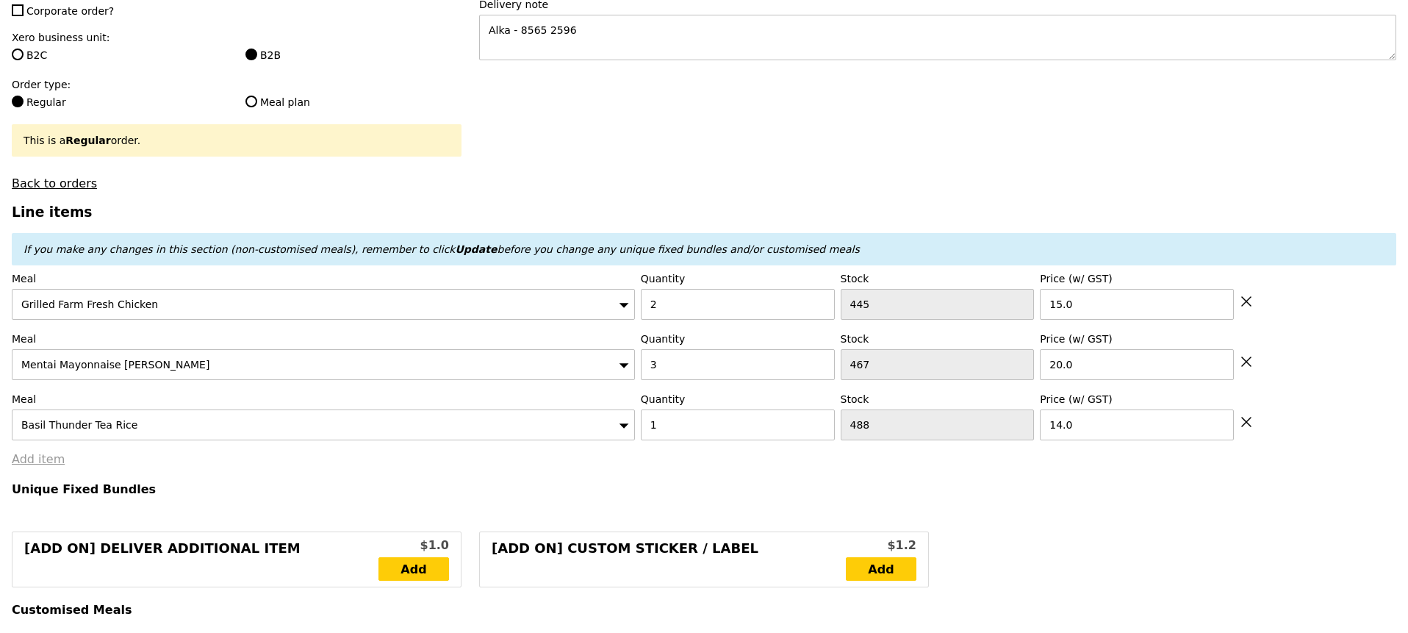
click at [28, 462] on link "Add item" at bounding box center [38, 459] width 53 height 14
type input "Loading..."
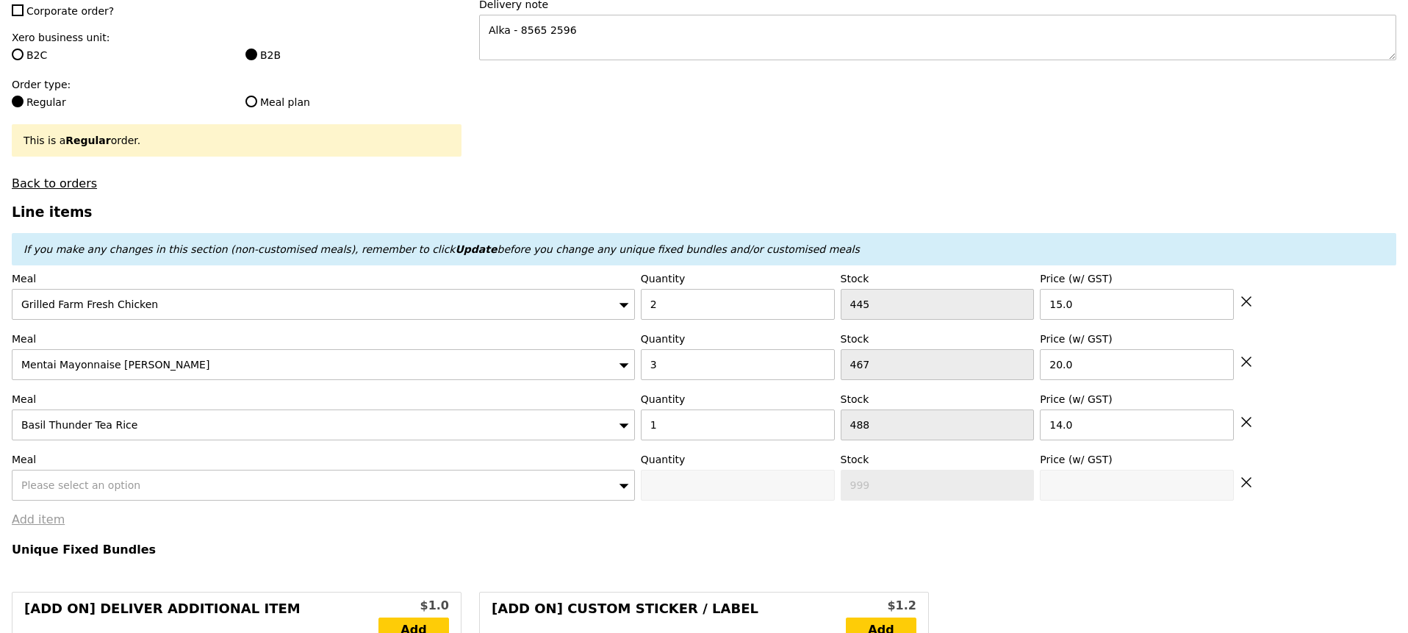
type input "104.00"
type input "109.90"
type input "Confirm"
click at [181, 481] on div "Please select an option" at bounding box center [323, 485] width 623 height 31
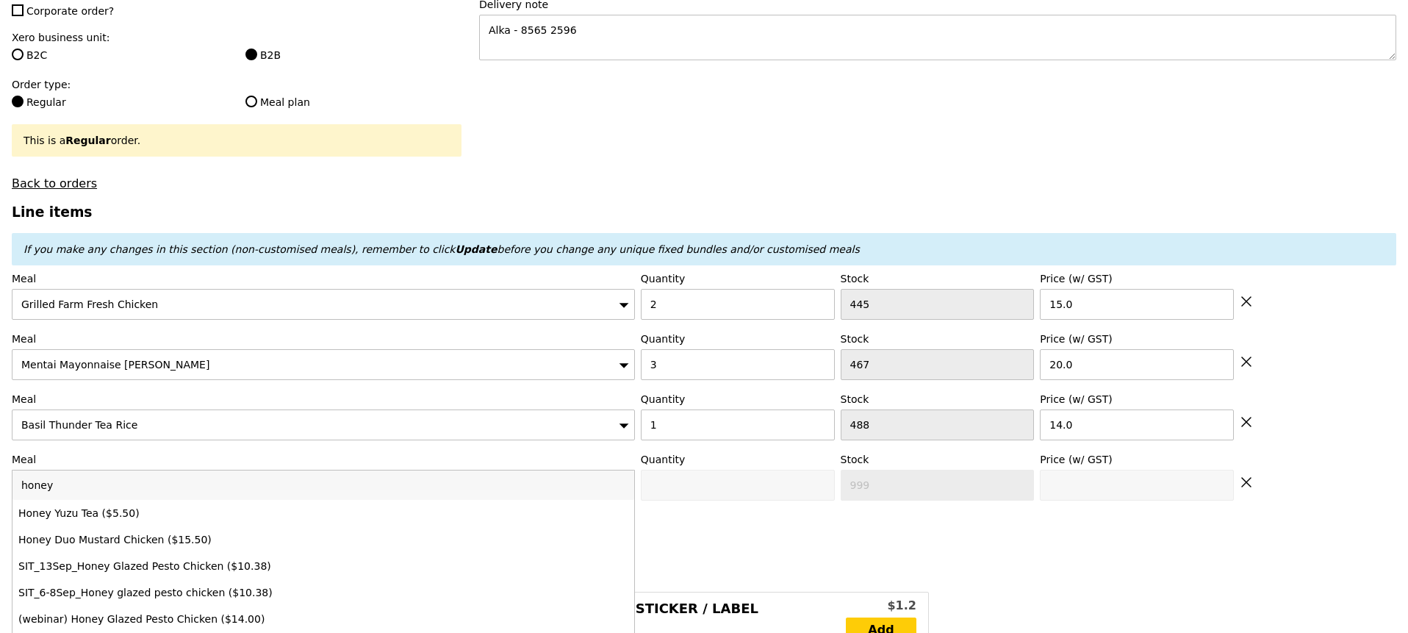
type input "honey"
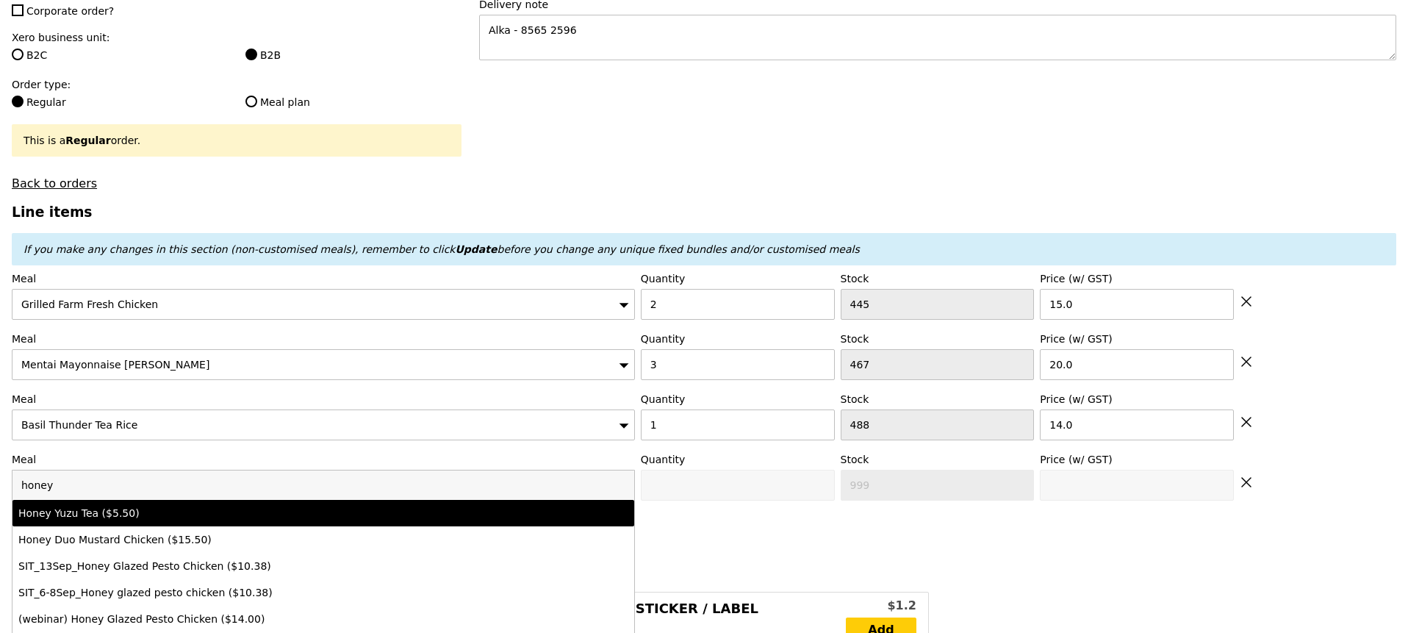
type input "Confirm anyway"
type input "0"
type input "466"
type input "5.5"
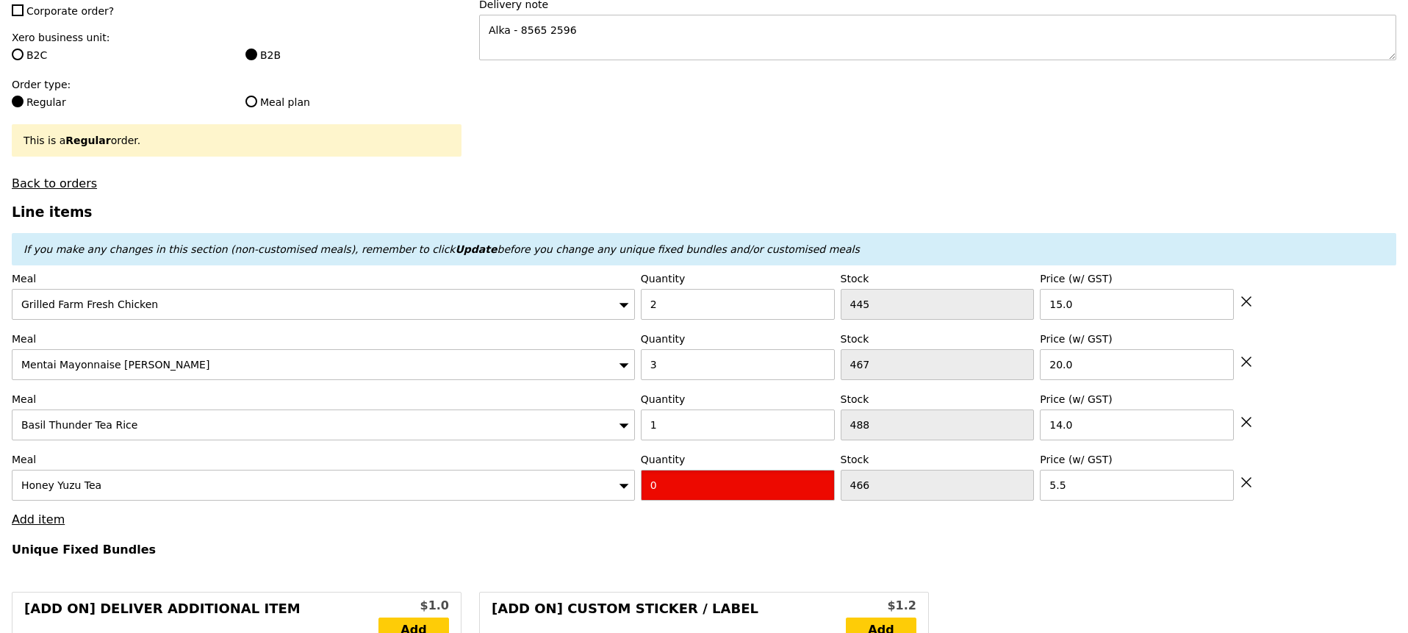
drag, startPoint x: 664, startPoint y: 487, endPoint x: 648, endPoint y: 487, distance: 15.4
click at [648, 487] on input "0" at bounding box center [738, 485] width 194 height 31
type input "Confirm"
type input "2"
click at [32, 515] on link "Add item" at bounding box center [38, 519] width 53 height 14
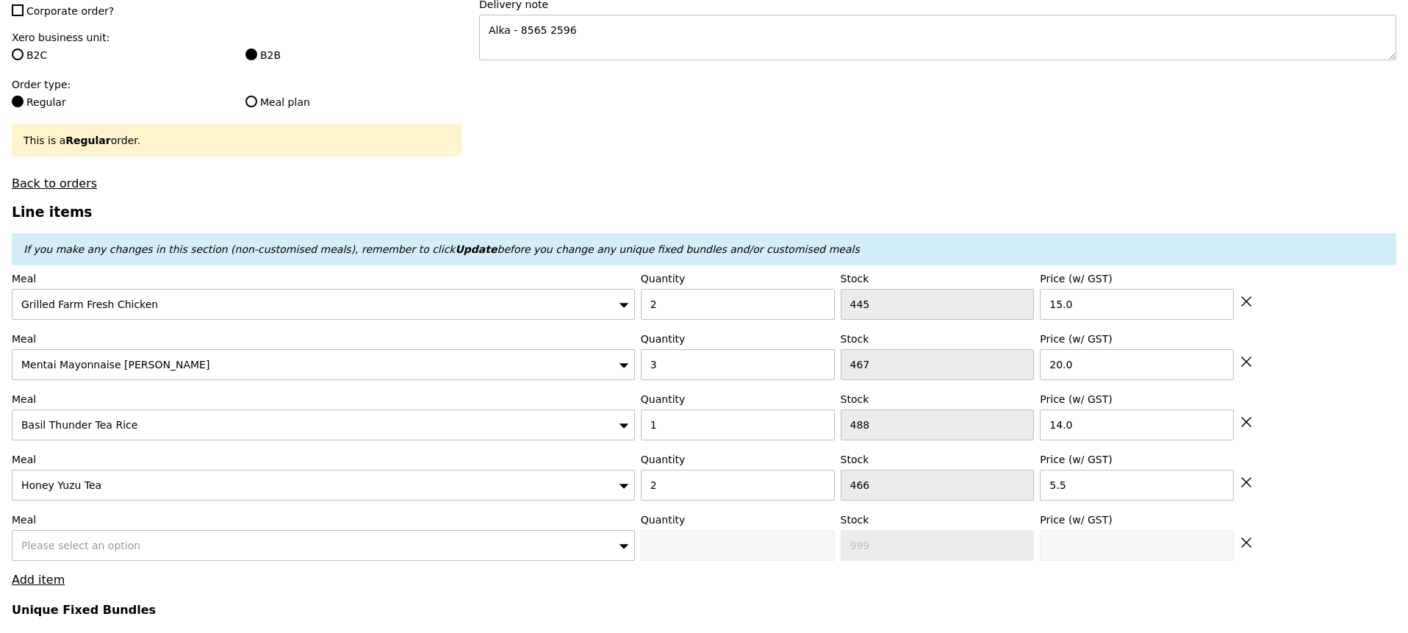
click at [80, 537] on div "Please select an option" at bounding box center [323, 545] width 623 height 31
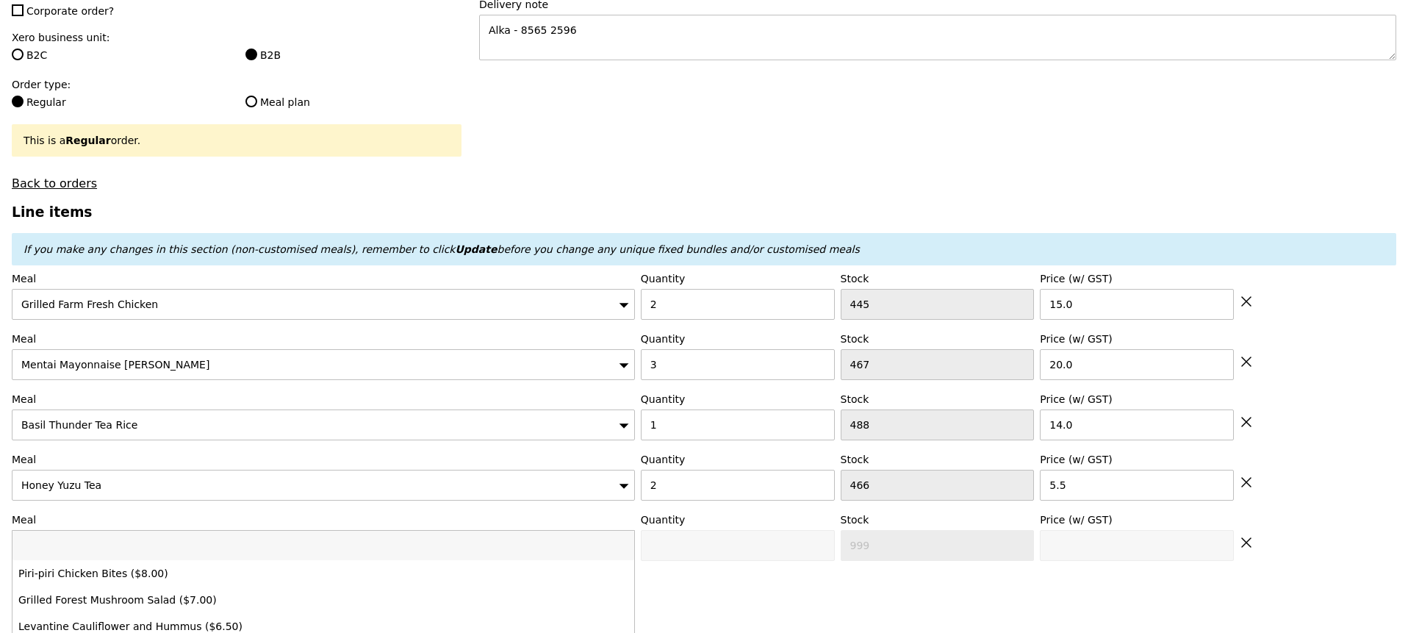
type input "w"
type input "Loading..."
type input "wat"
type input "115.00"
type input "120.90"
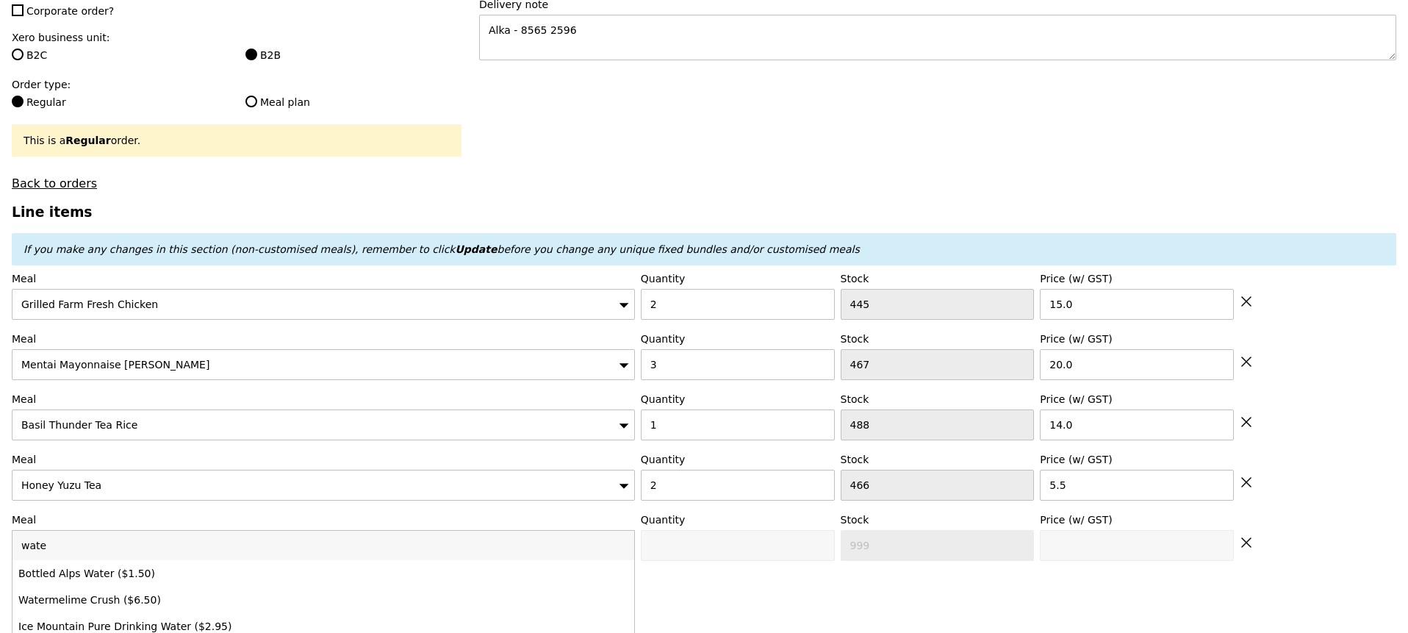
type input "water"
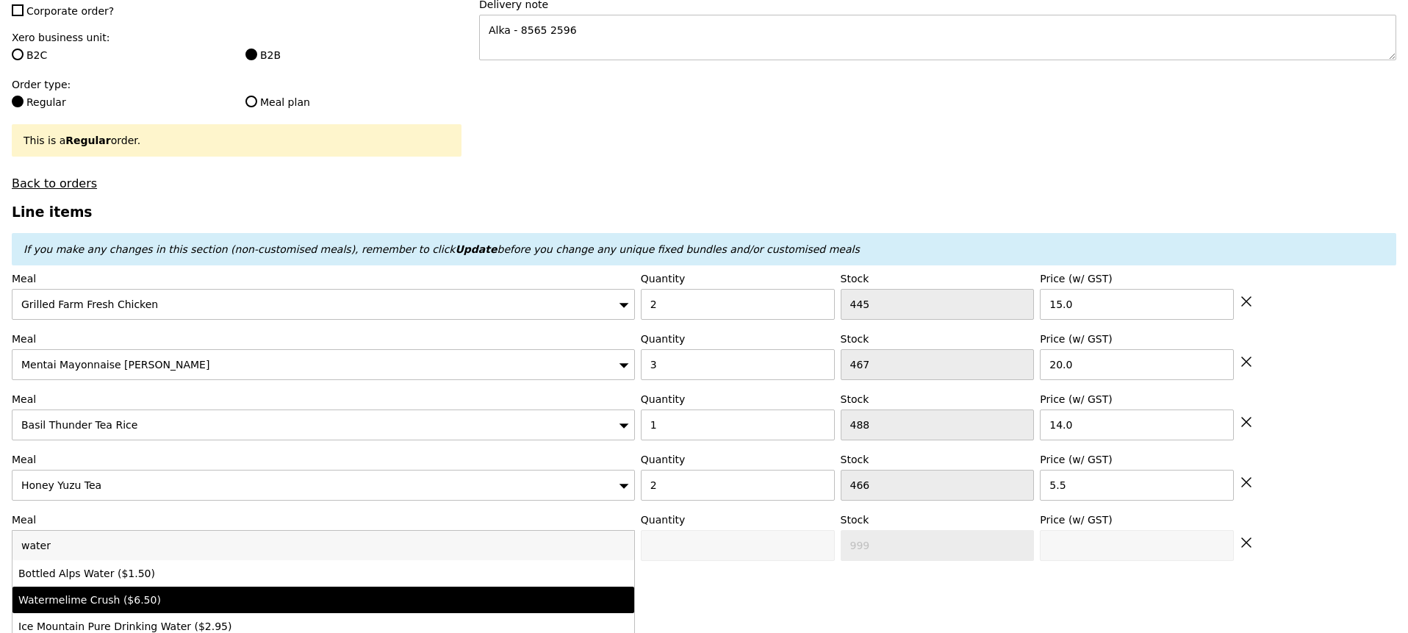
type input "Confirm anyway"
type input "0"
type input "498"
type input "6.5"
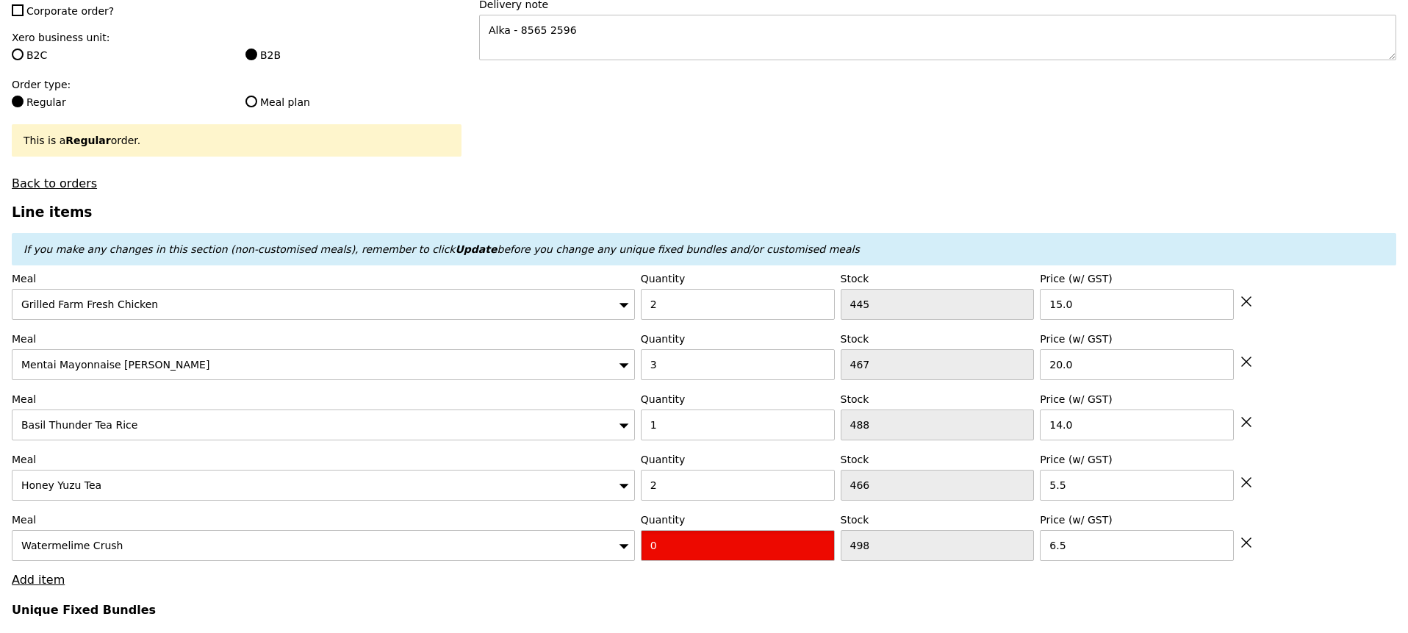
drag, startPoint x: 667, startPoint y: 540, endPoint x: 621, endPoint y: 540, distance: 46.3
click at [639, 540] on div "Meal Watermelime Crush Quantity 0 Stock 498 Price (w/ GST) 6.5" at bounding box center [704, 536] width 1385 height 49
type input "Confirm"
type input "1"
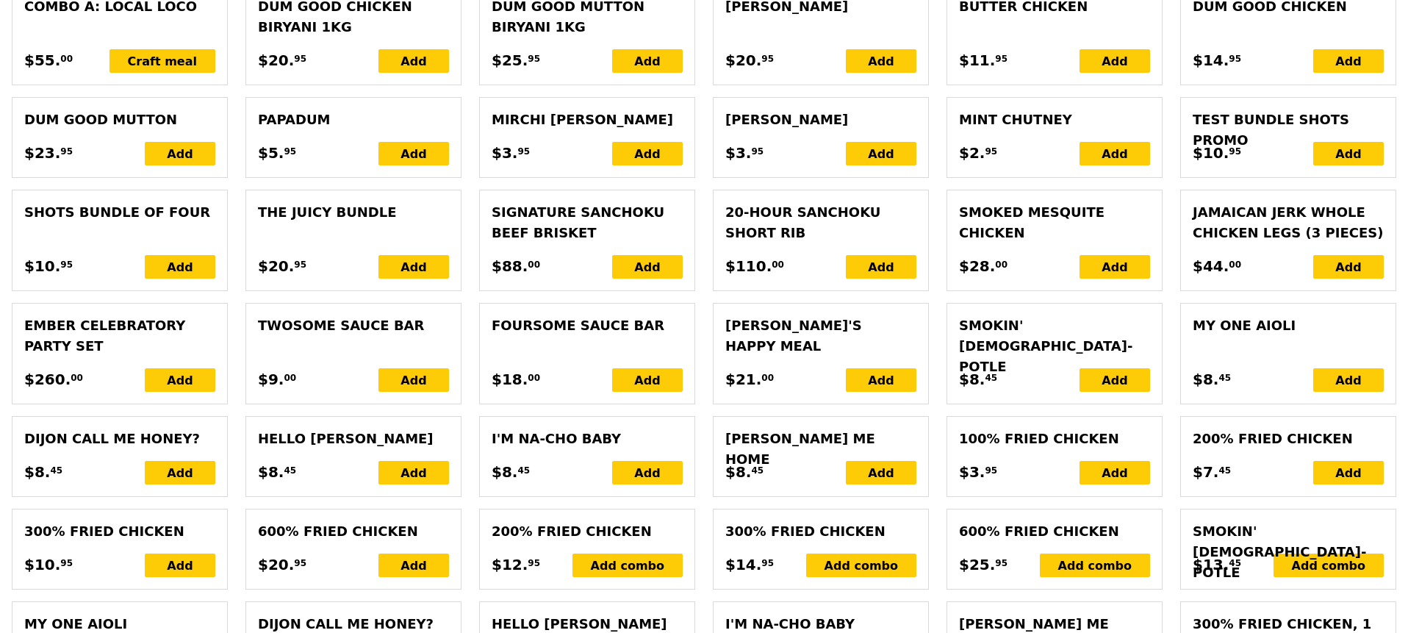
type input "Loading..."
type input "121.50"
type input "127.40"
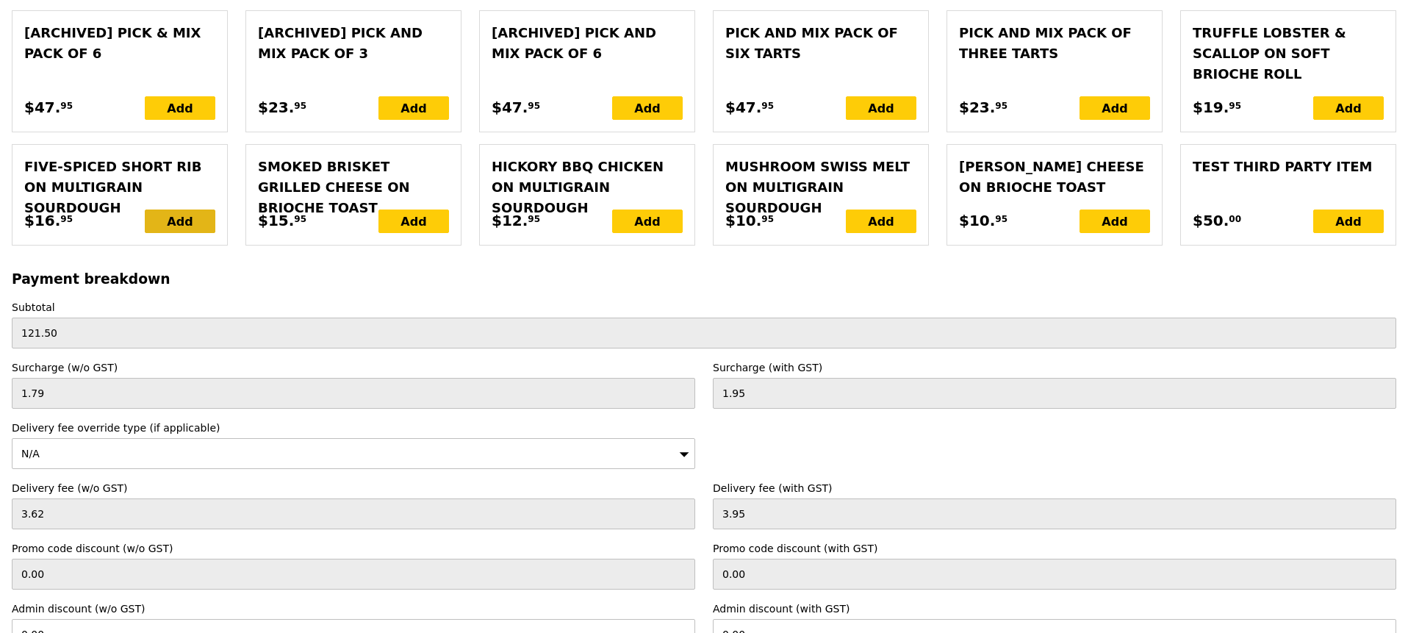
scroll to position [3494, 0]
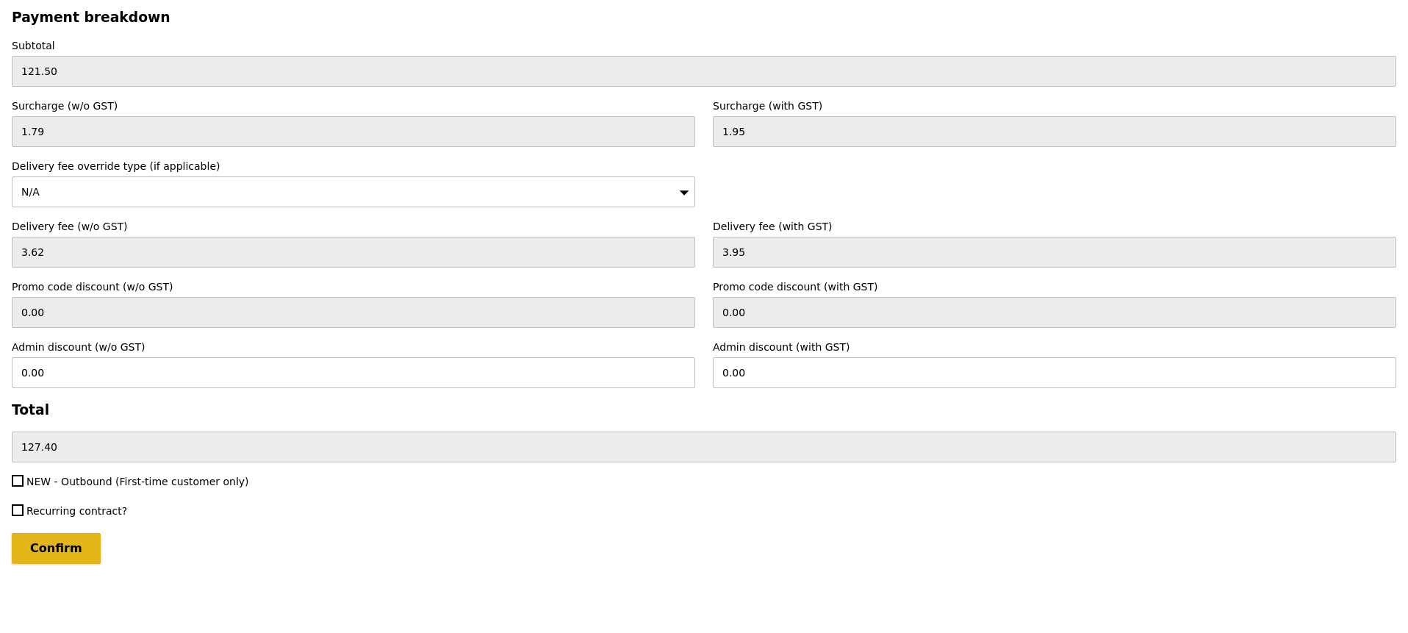
click at [86, 543] on input "Confirm" at bounding box center [56, 548] width 89 height 31
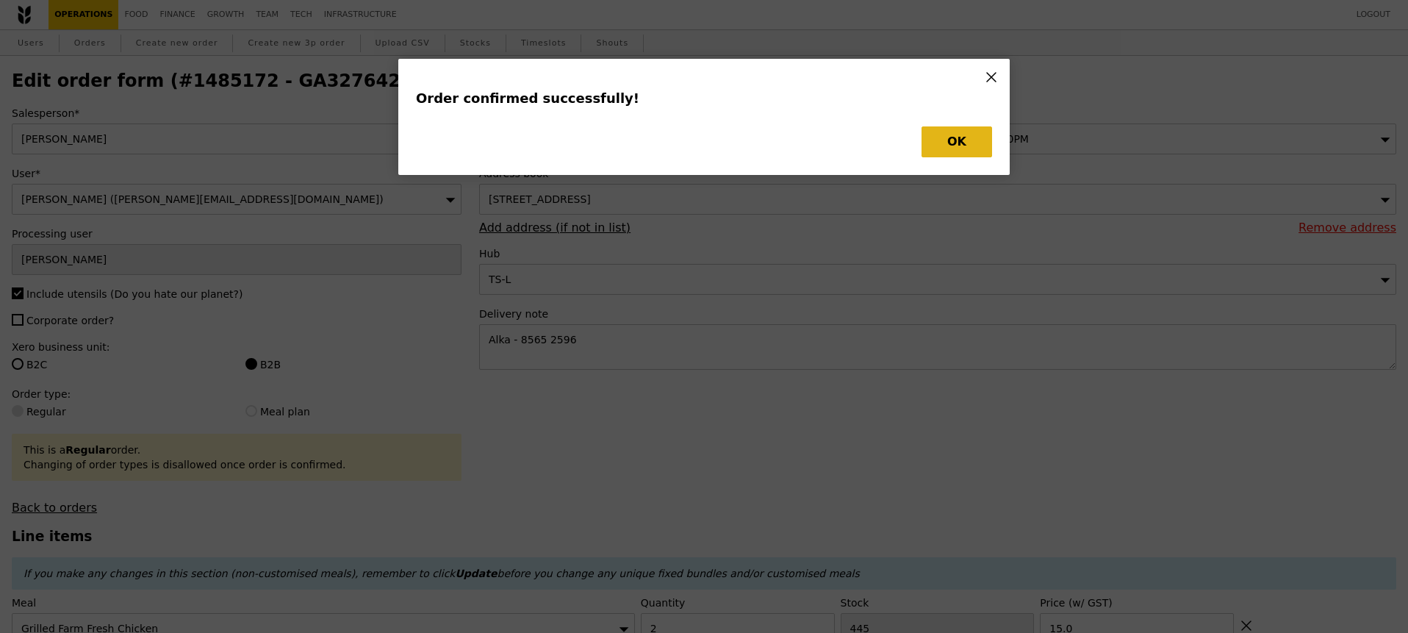
type input "Loading..."
type input "1"
type input "498"
type input "6.50"
type input "2"
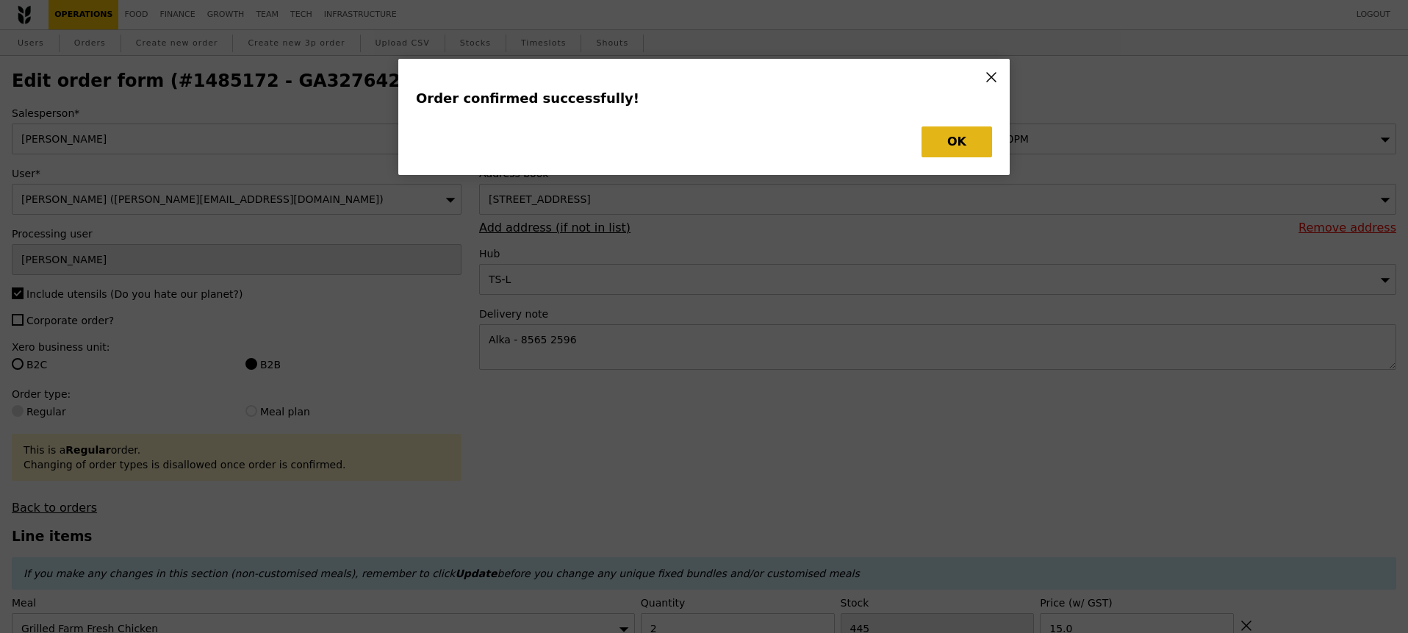
type input "5.50"
type input "14.00"
type input "3"
type input "20.00"
type input "2"
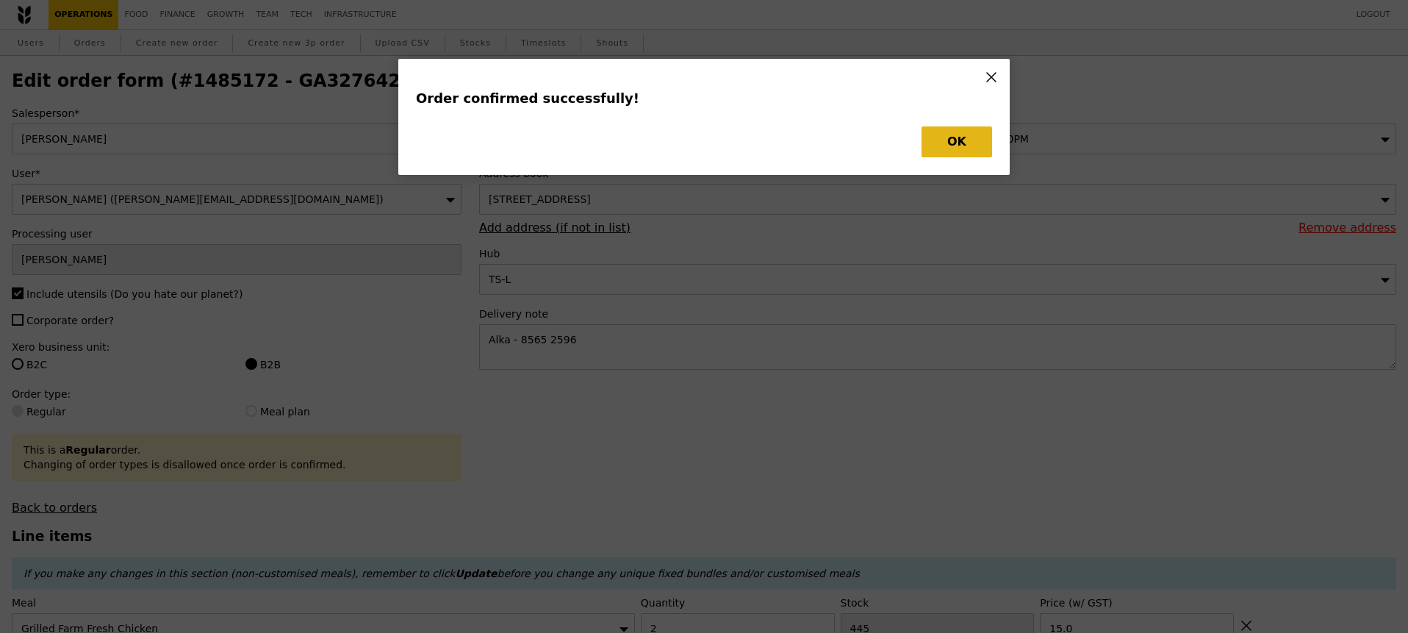
type input "445"
type input "15.00"
click at [961, 140] on button "OK" at bounding box center [957, 141] width 71 height 31
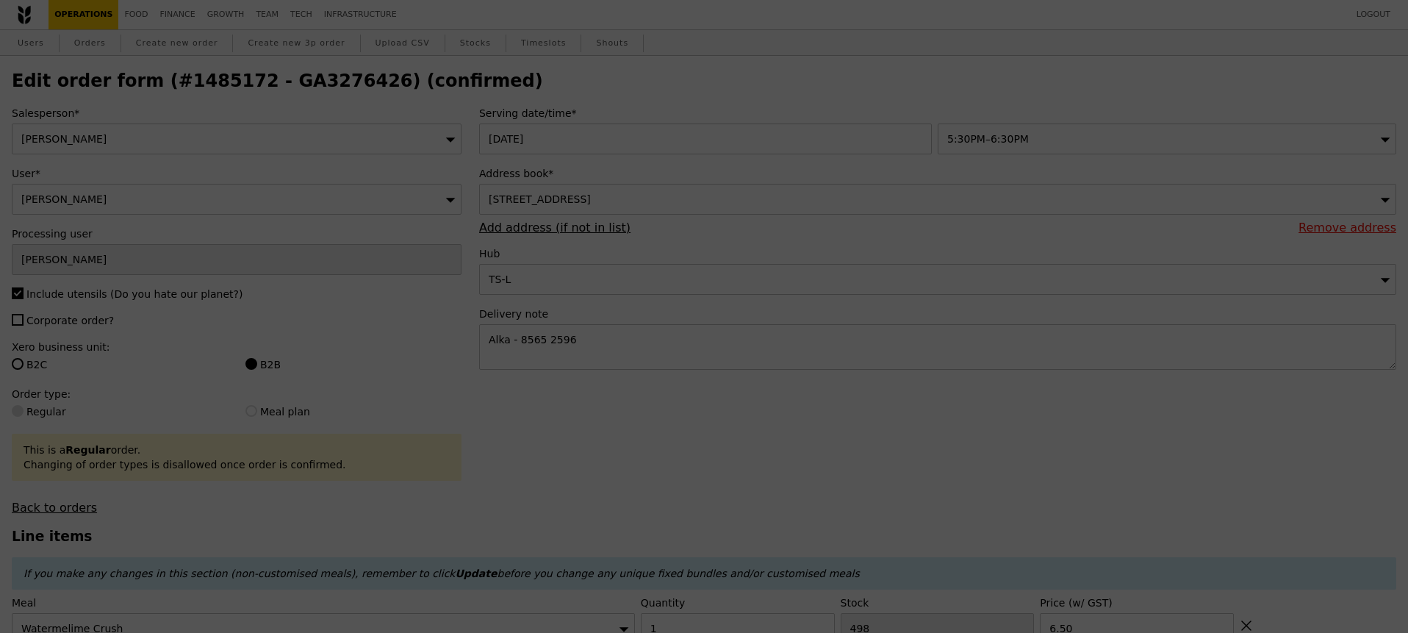
type input "497"
type input "464"
type input "487"
type input "464"
type input "443"
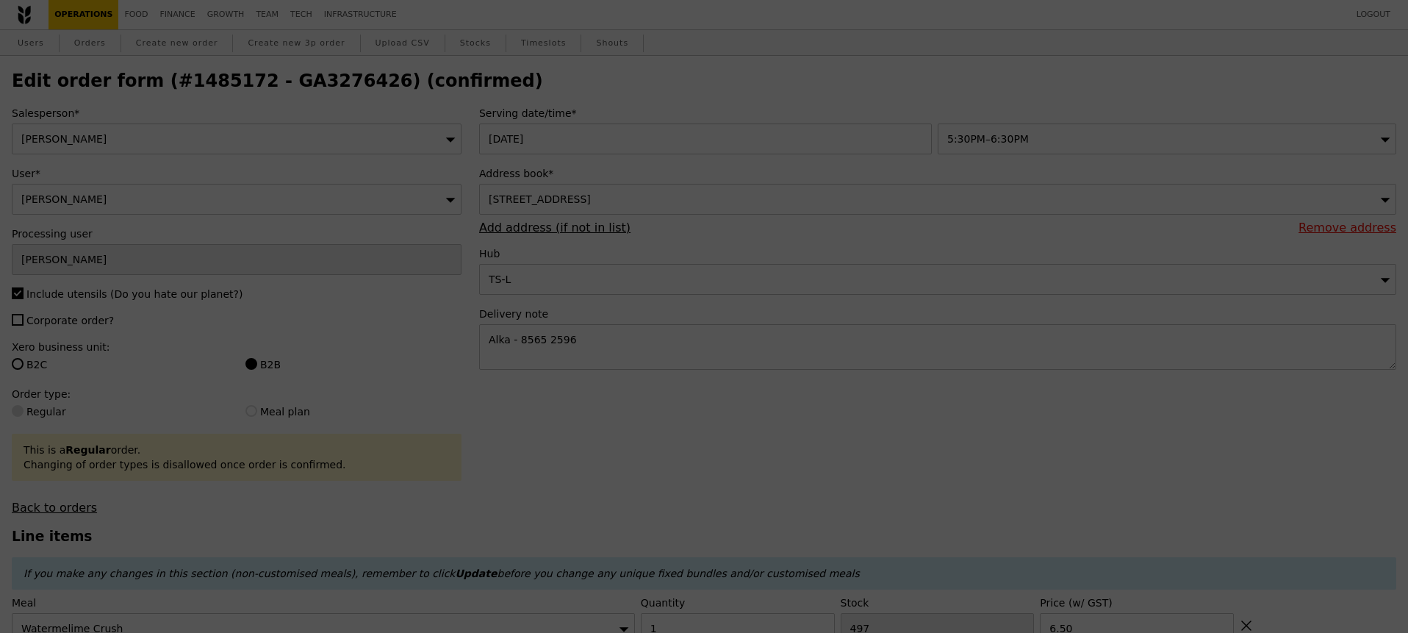
type input "Update"
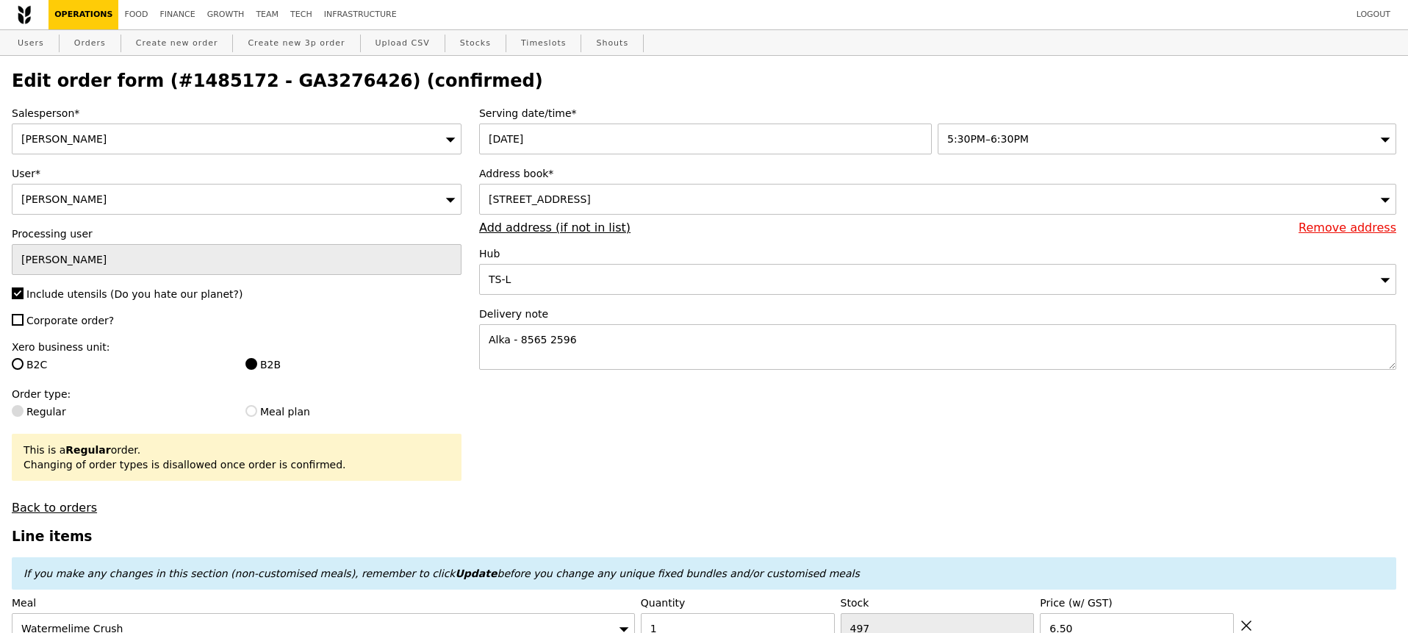
click at [300, 82] on h2 "Edit order form (#1485172 - GA3276426) (confirmed)" at bounding box center [704, 81] width 1385 height 21
copy h2 "GA3276426"
click at [87, 53] on link "Orders" at bounding box center [89, 43] width 43 height 26
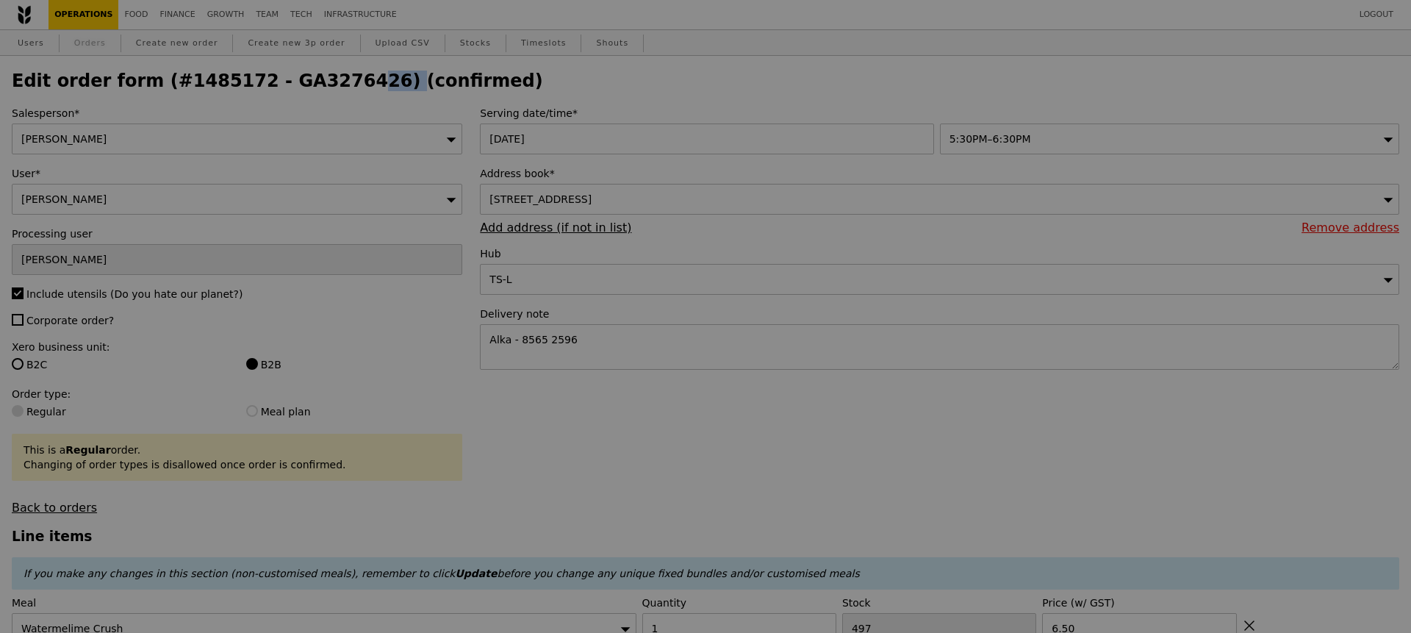
select select "100"
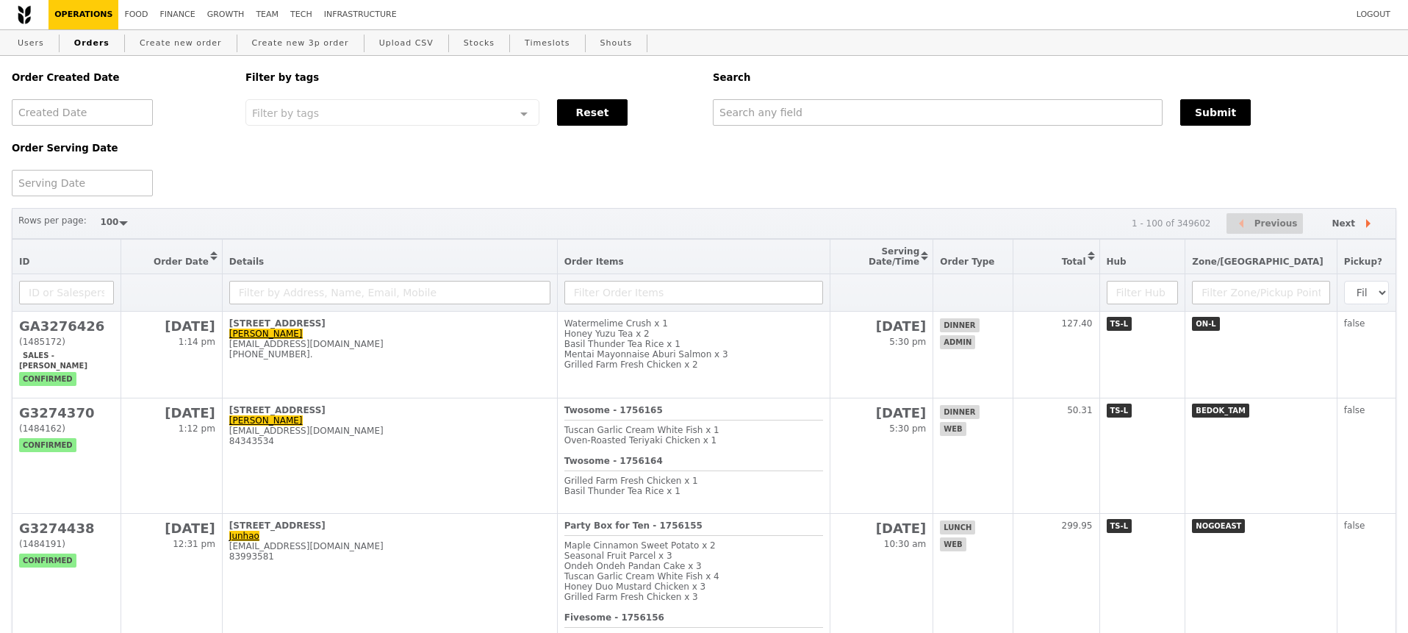
click at [737, 98] on div "Search" at bounding box center [1054, 77] width 701 height 43
click at [737, 107] on input "text" at bounding box center [938, 112] width 450 height 26
paste input "GA3276426"
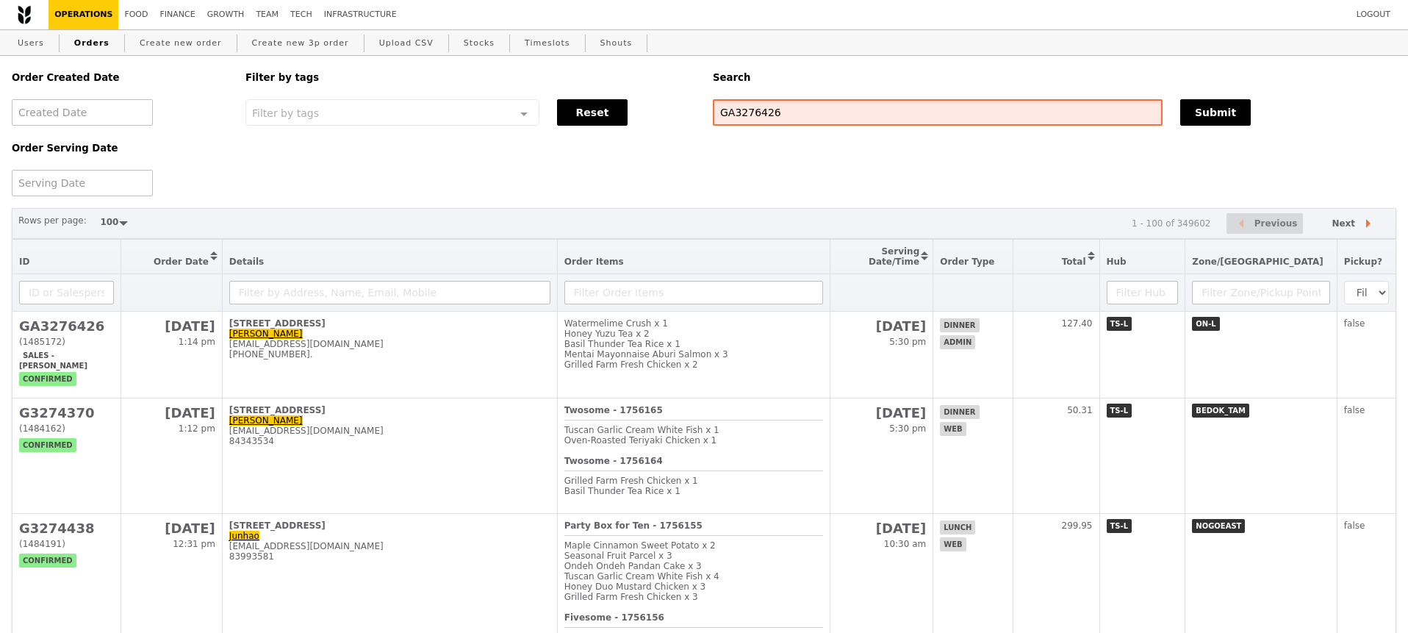
type input "GA3276426"
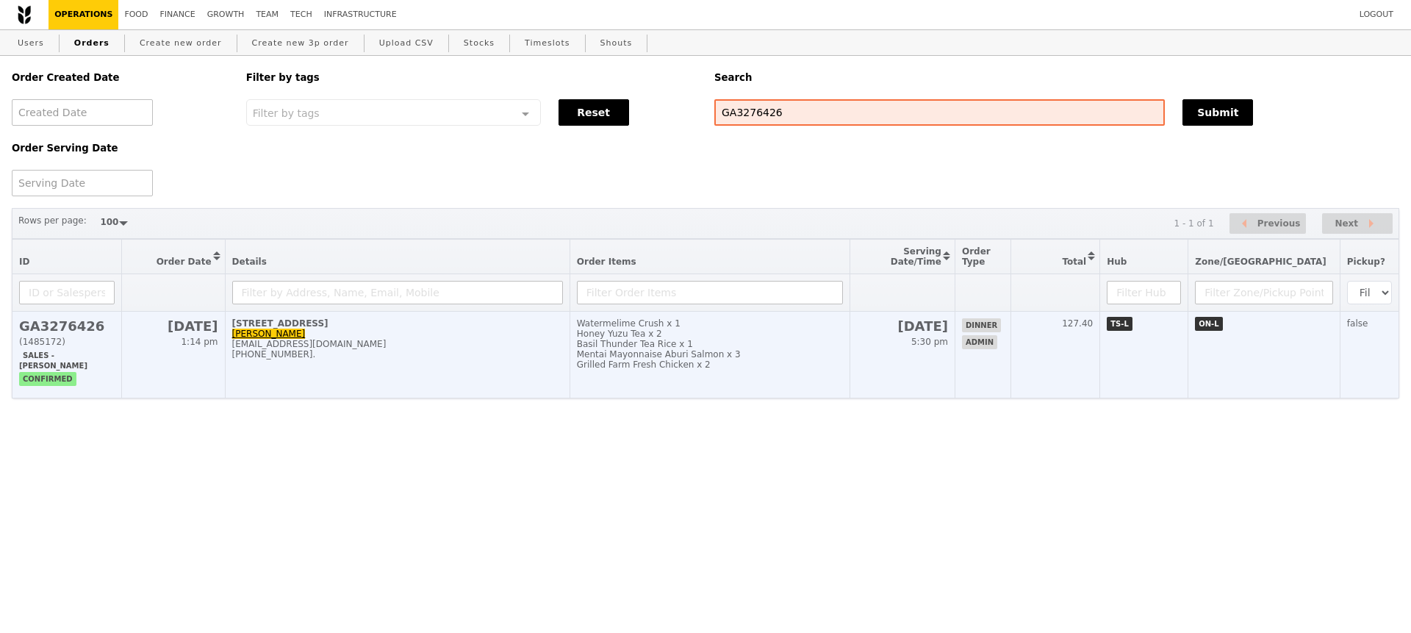
click at [519, 359] on div "+918527370099." at bounding box center [397, 354] width 331 height 10
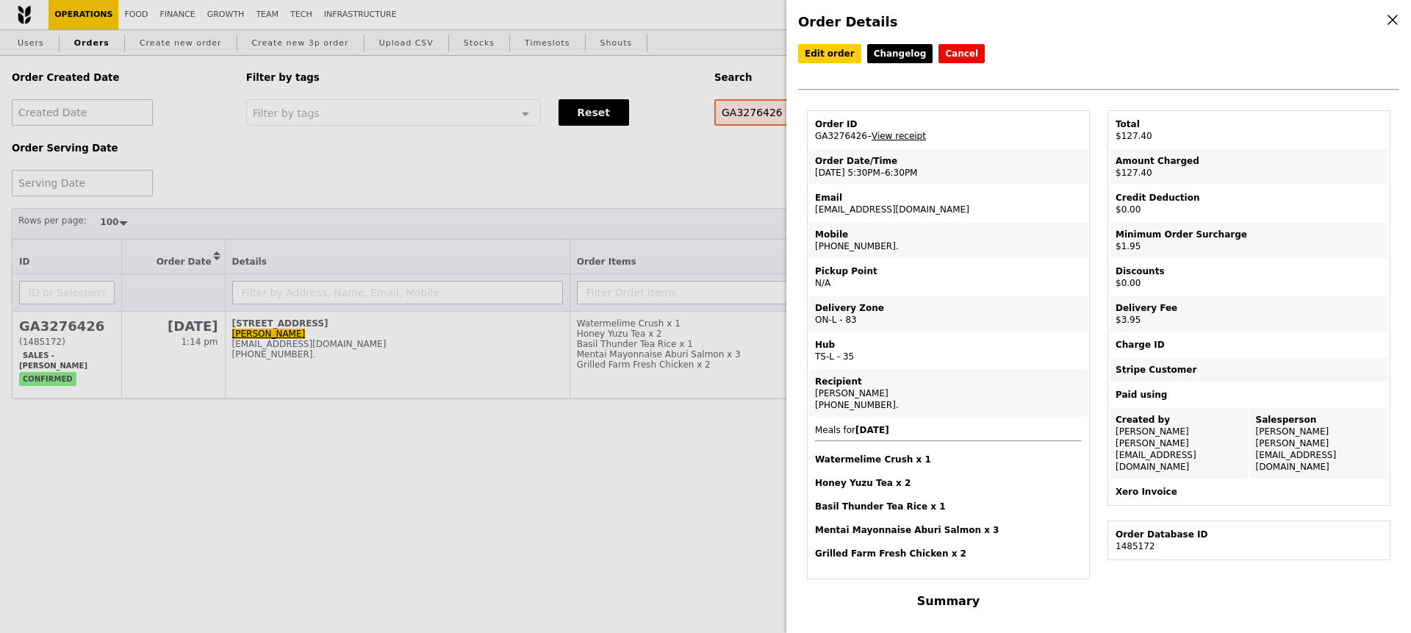
click at [894, 137] on link "View receipt" at bounding box center [899, 136] width 54 height 10
